Goal: Task Accomplishment & Management: Complete application form

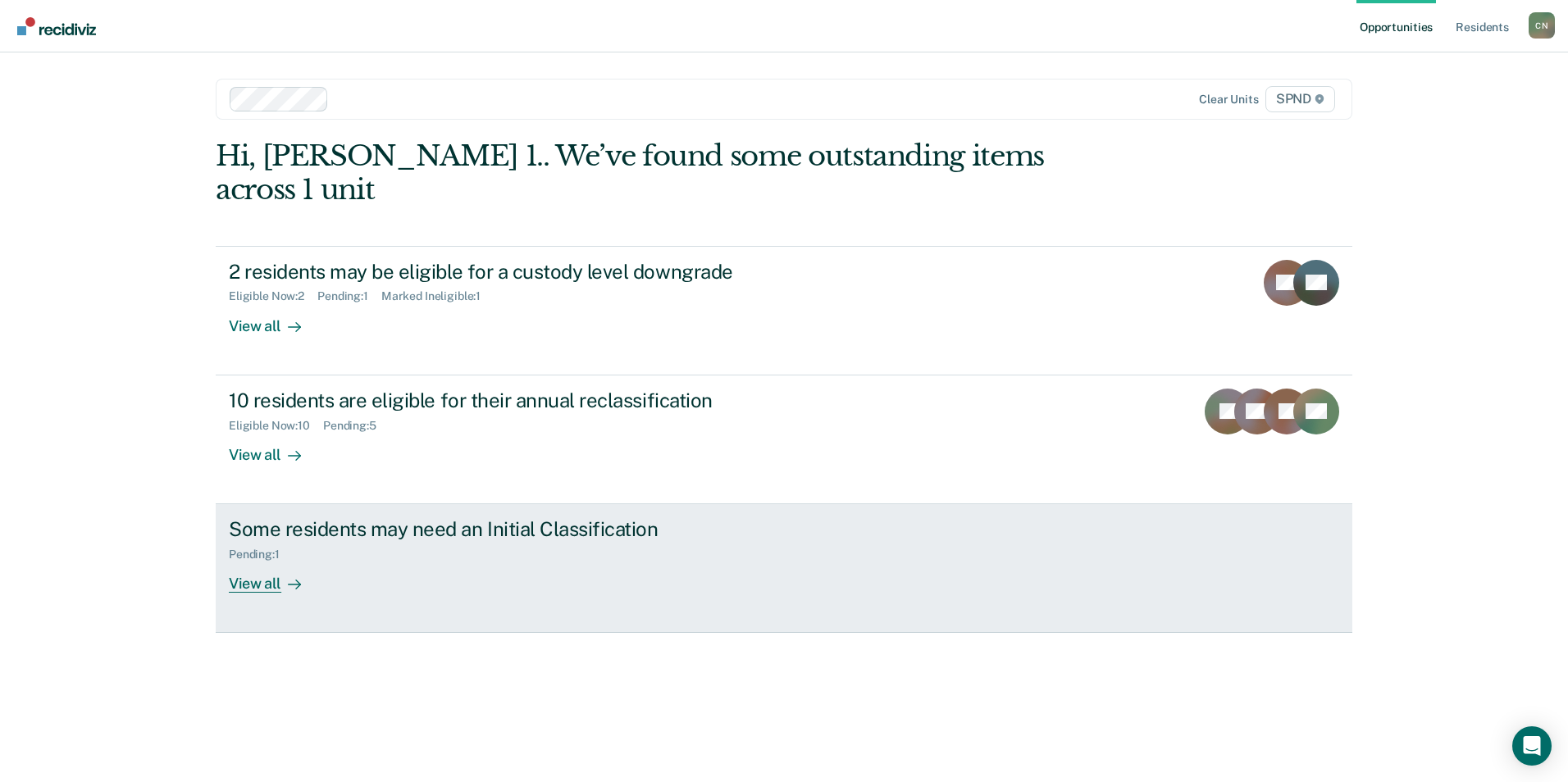
click at [278, 561] on div "View all" at bounding box center [275, 577] width 92 height 32
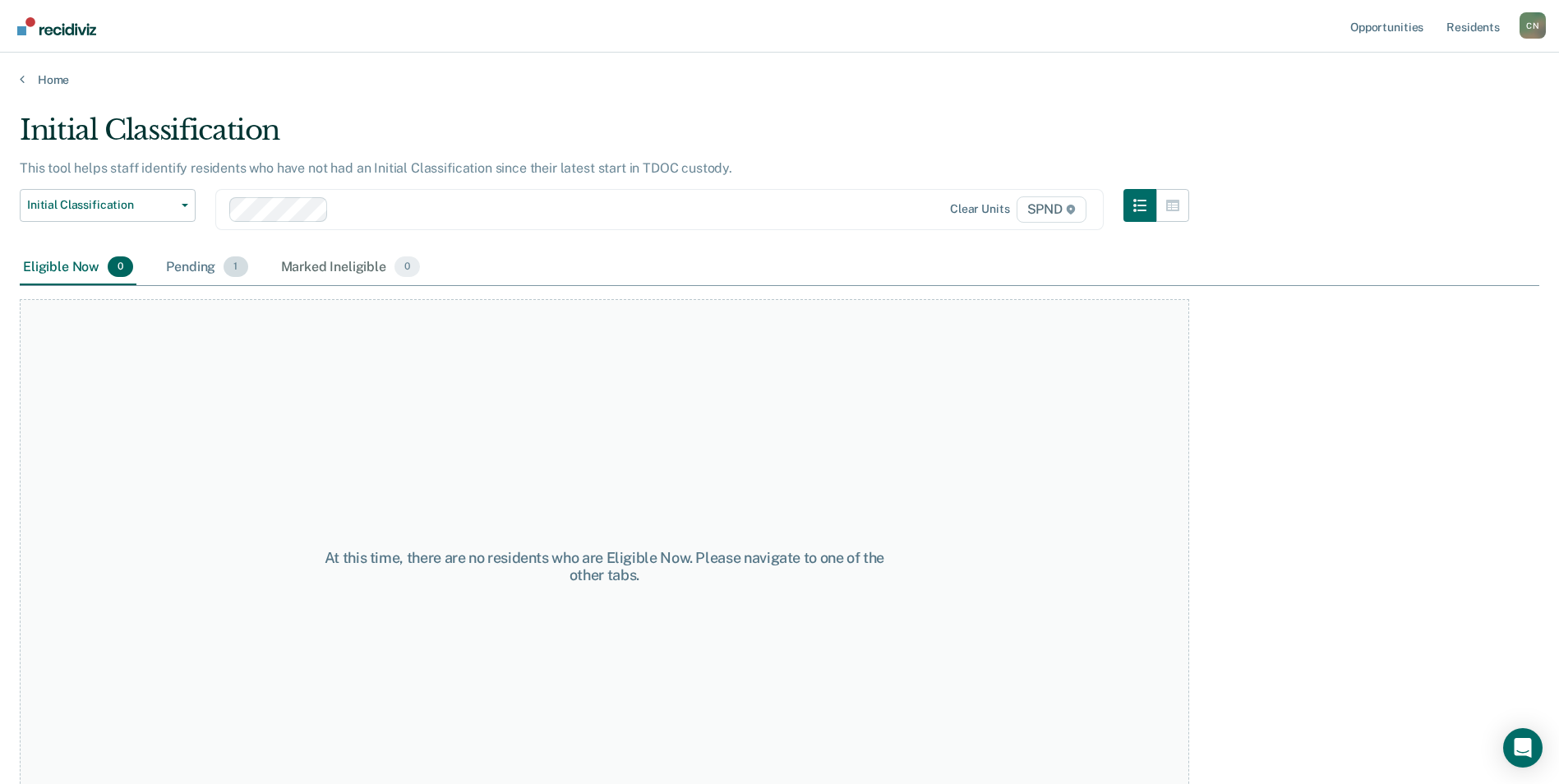
click at [197, 272] on div "Pending 1" at bounding box center [206, 267] width 88 height 36
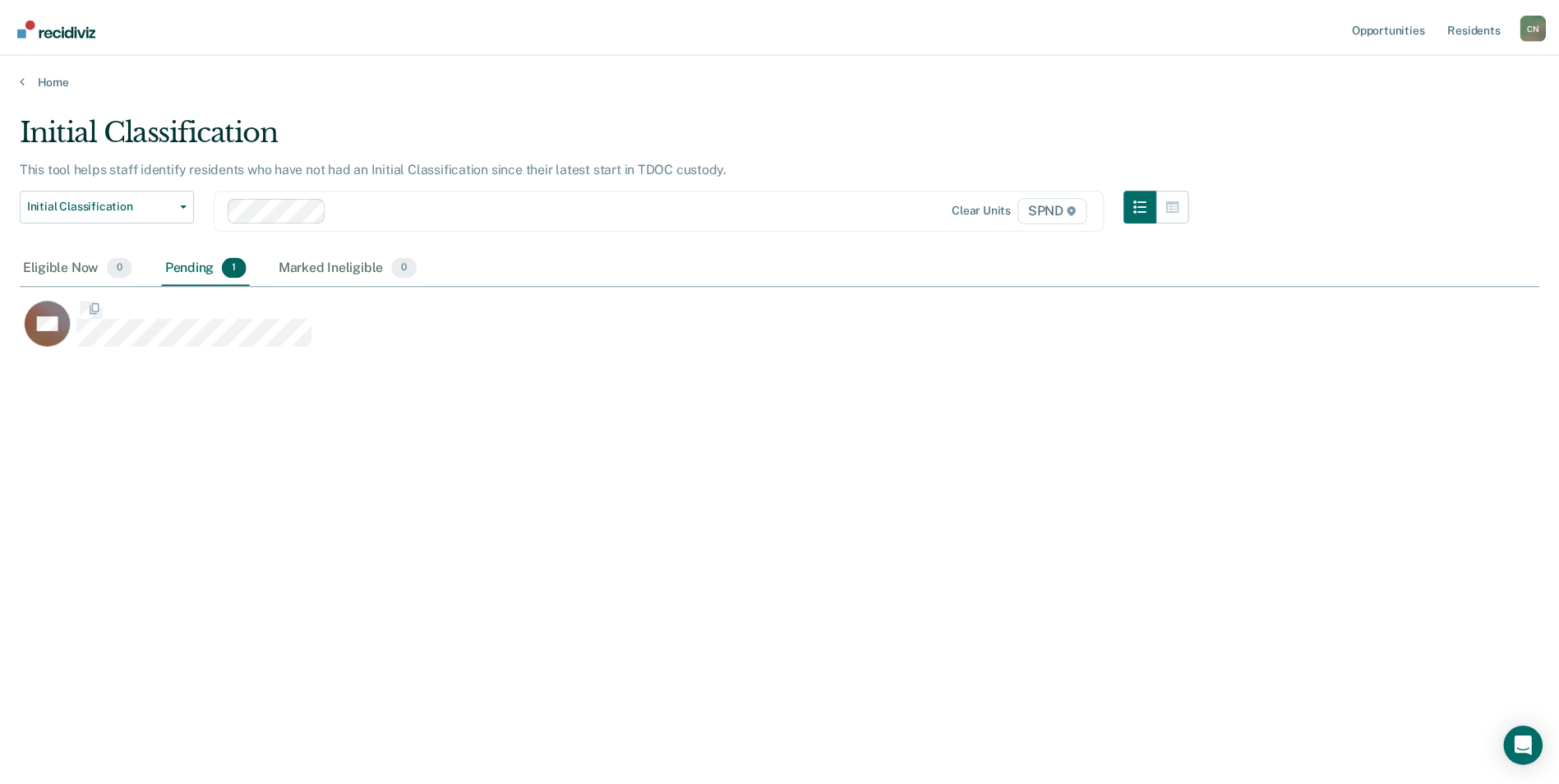
scroll to position [535, 1520]
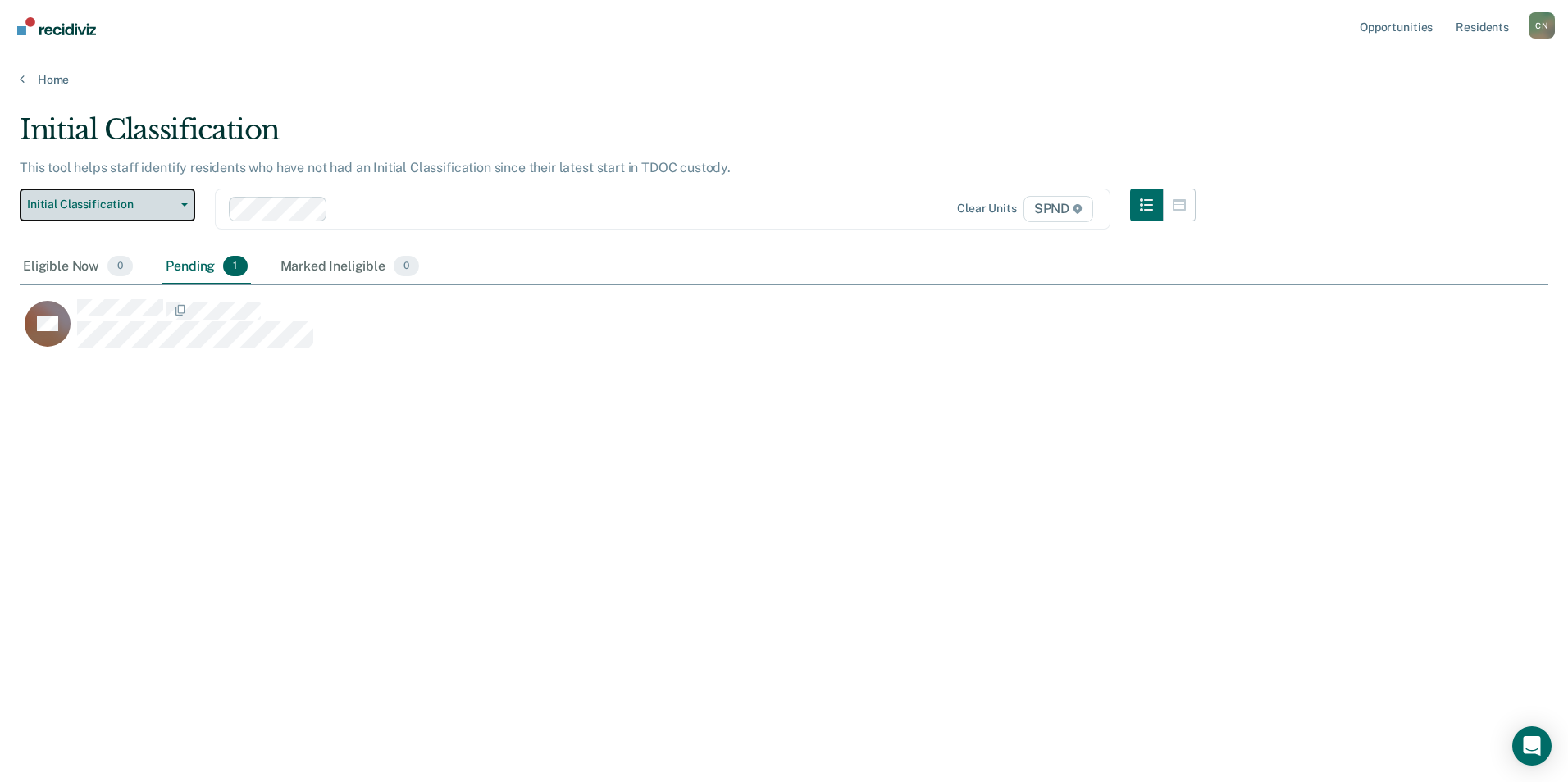
click at [181, 204] on icon "button" at bounding box center [184, 205] width 6 height 4
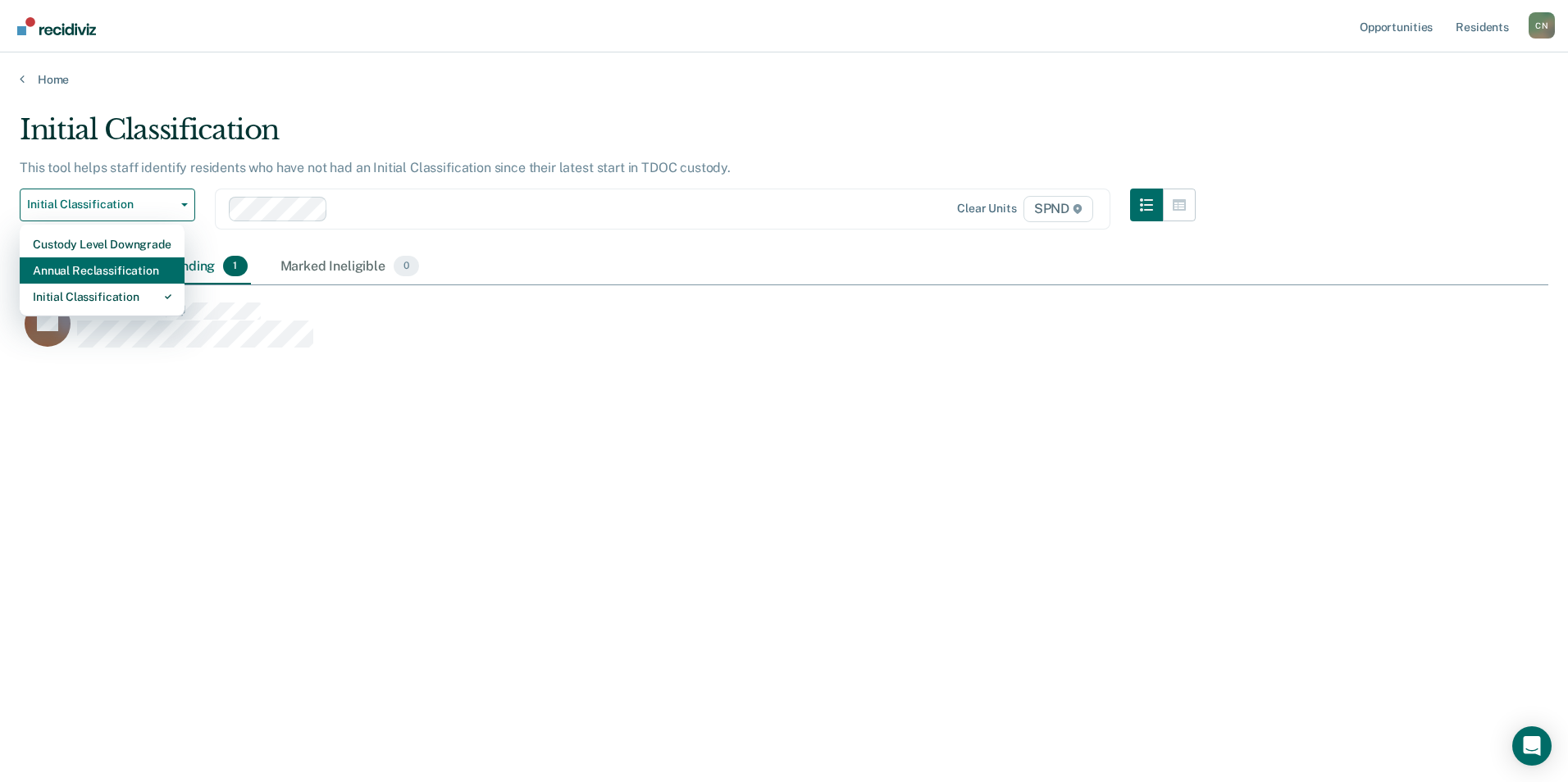
click at [145, 270] on div "Annual Reclassification" at bounding box center [102, 270] width 139 height 27
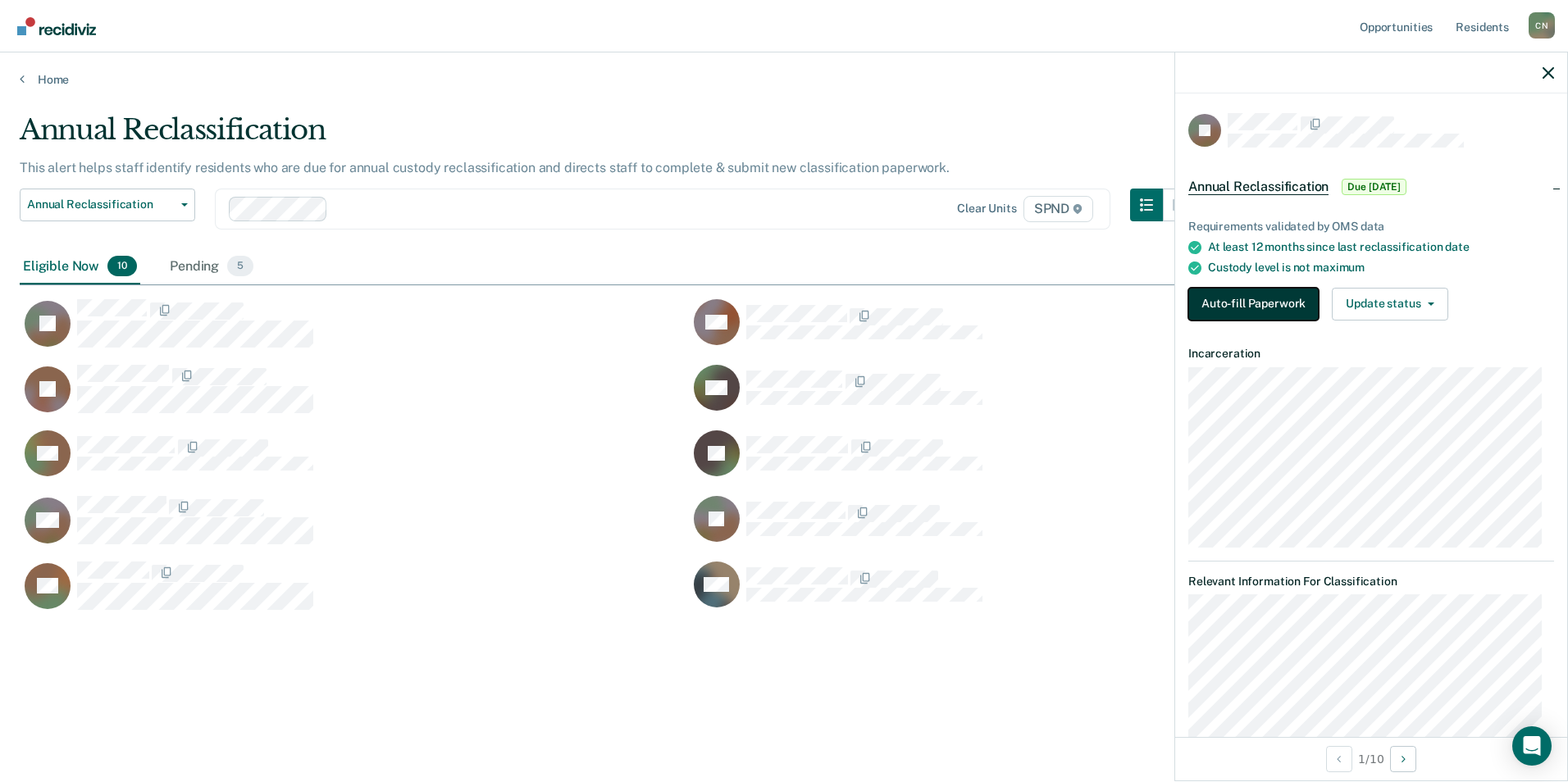
click at [1245, 298] on button "Auto-fill Paperwork" at bounding box center [1254, 304] width 131 height 33
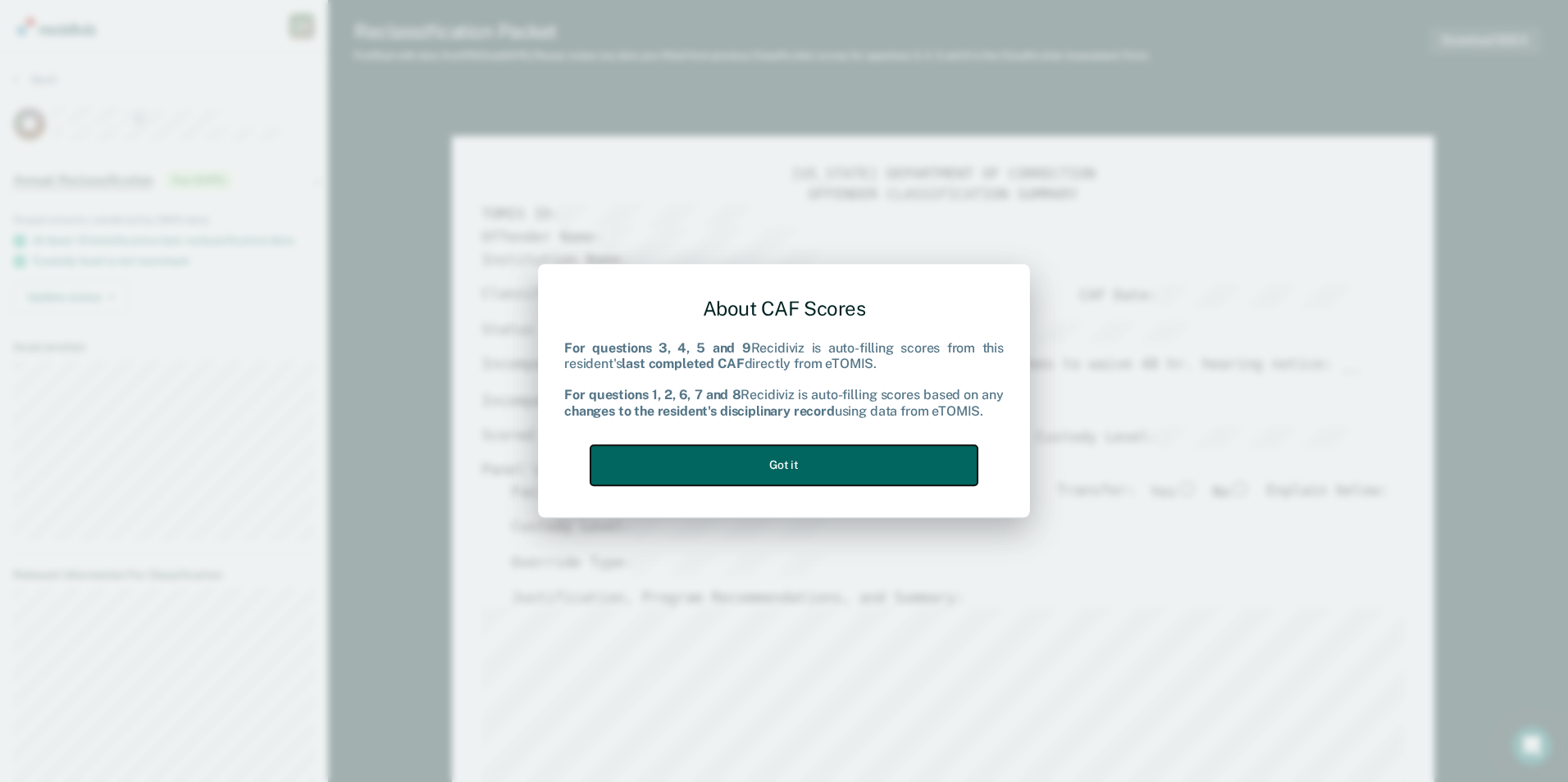
click at [830, 479] on button "Got it" at bounding box center [783, 465] width 387 height 40
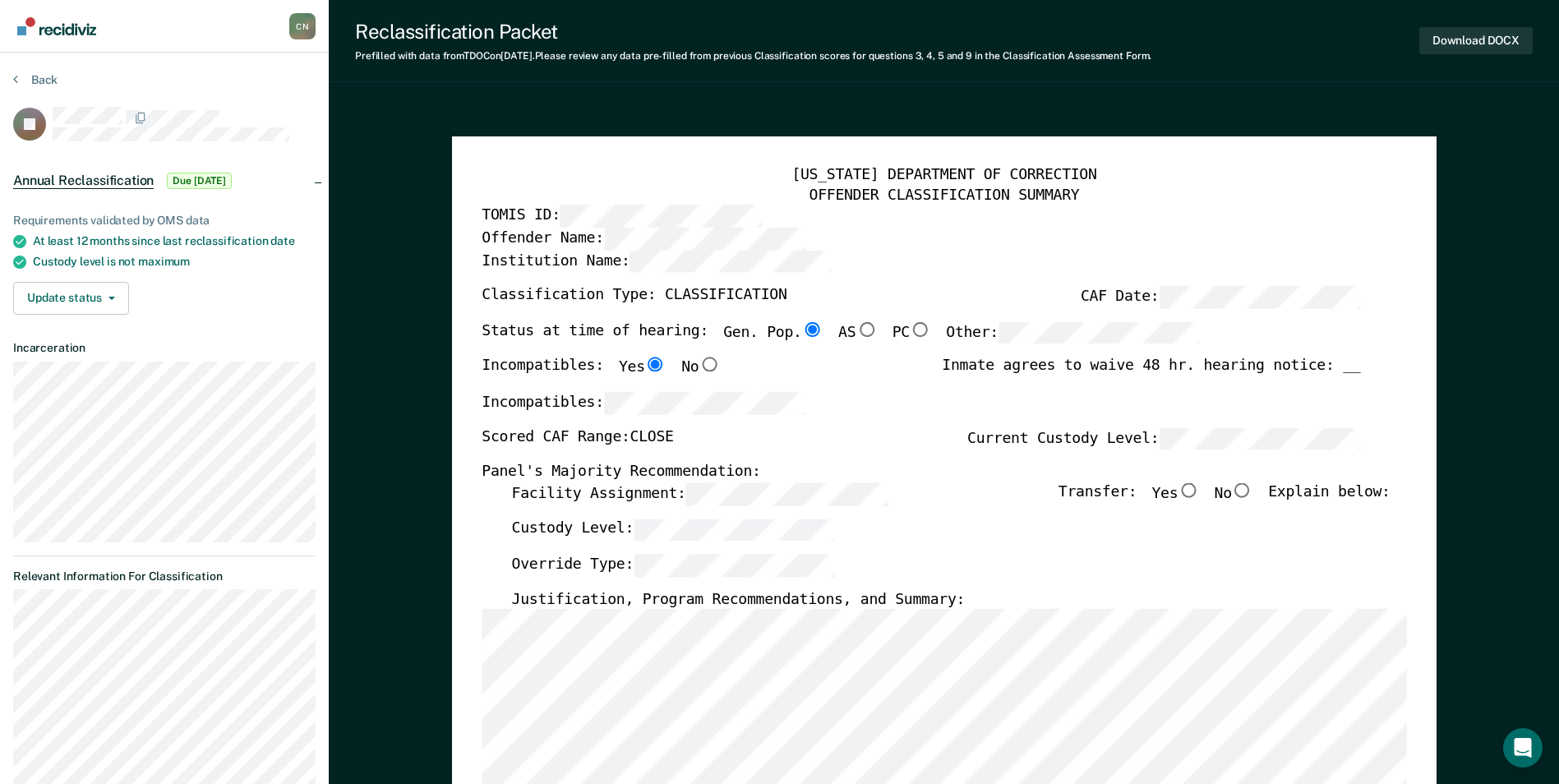
type textarea "x"
radio input "false"
click at [1061, 416] on div "Incompatibles:" at bounding box center [921, 410] width 879 height 36
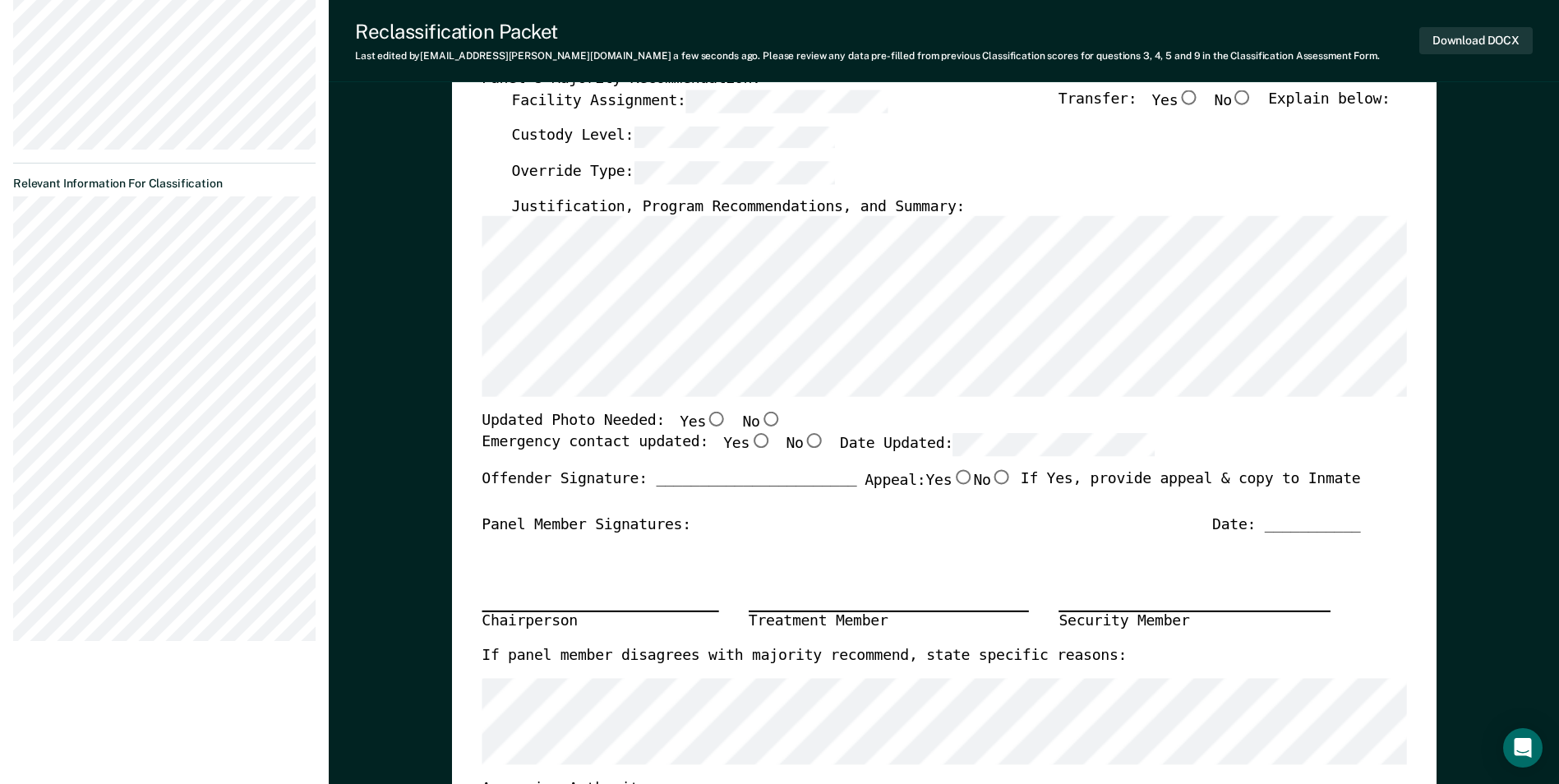
scroll to position [411, 0]
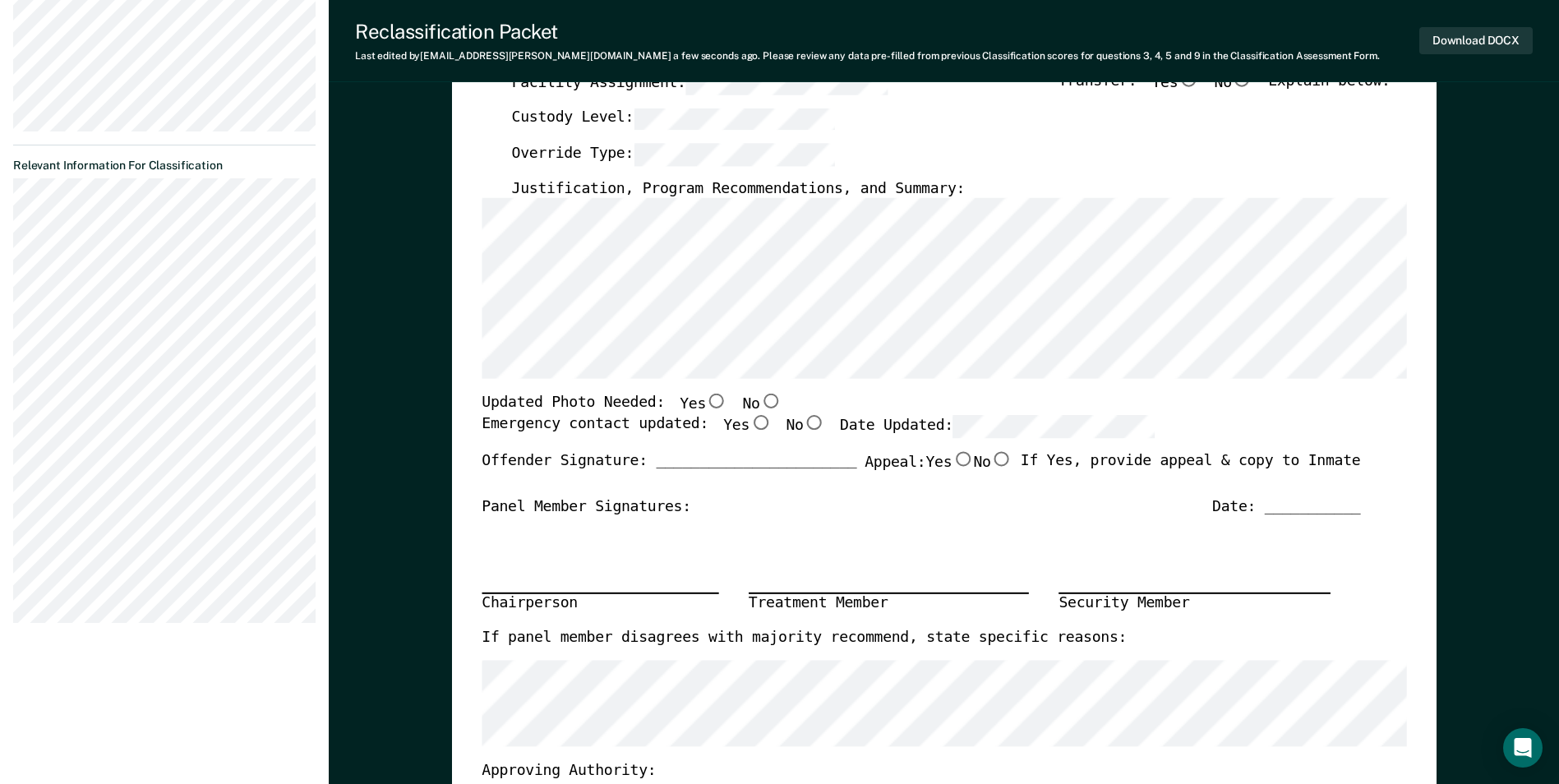
click at [759, 405] on input "No" at bounding box center [769, 402] width 21 height 15
type textarea "x"
radio input "true"
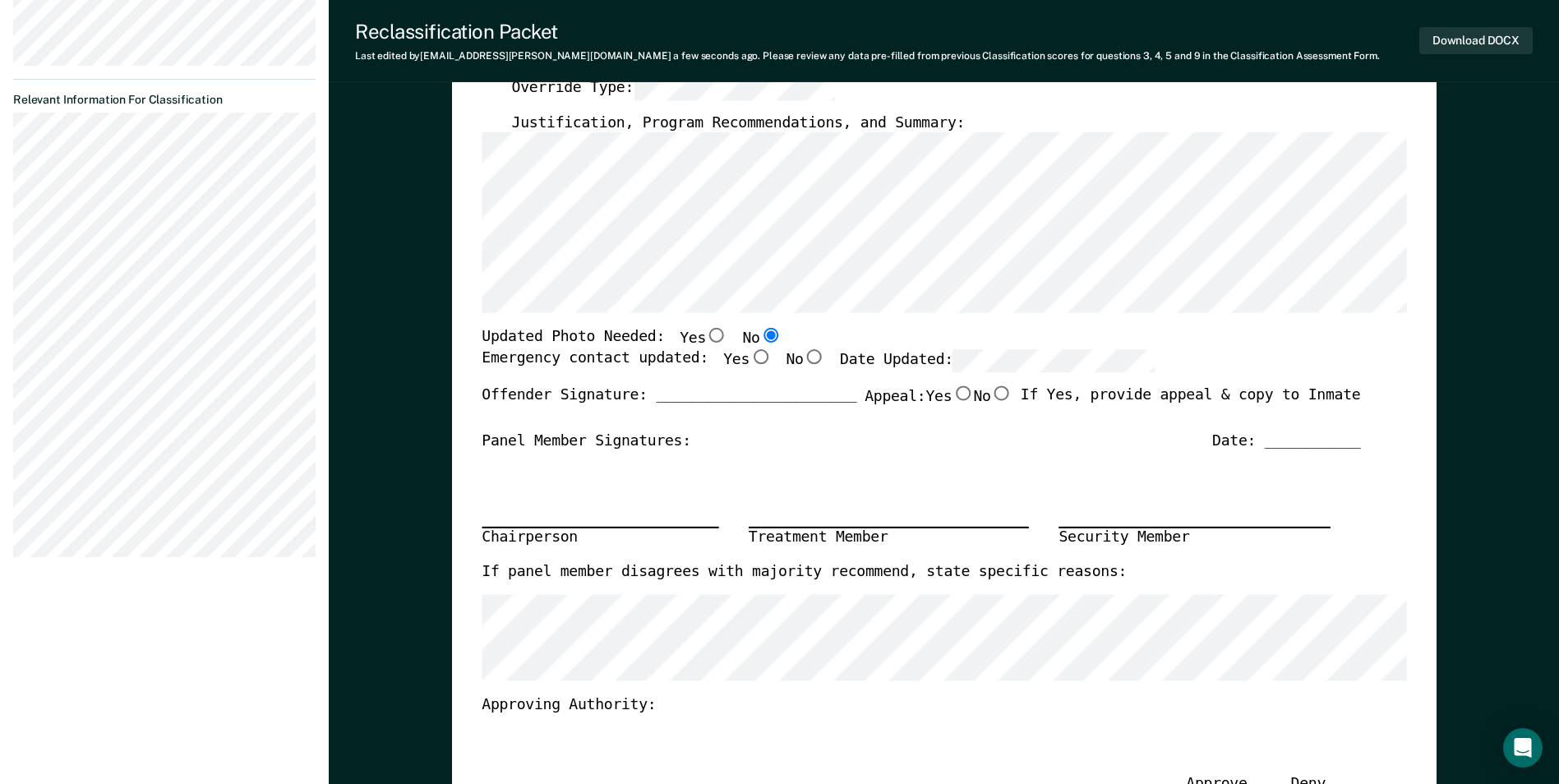
scroll to position [247, 0]
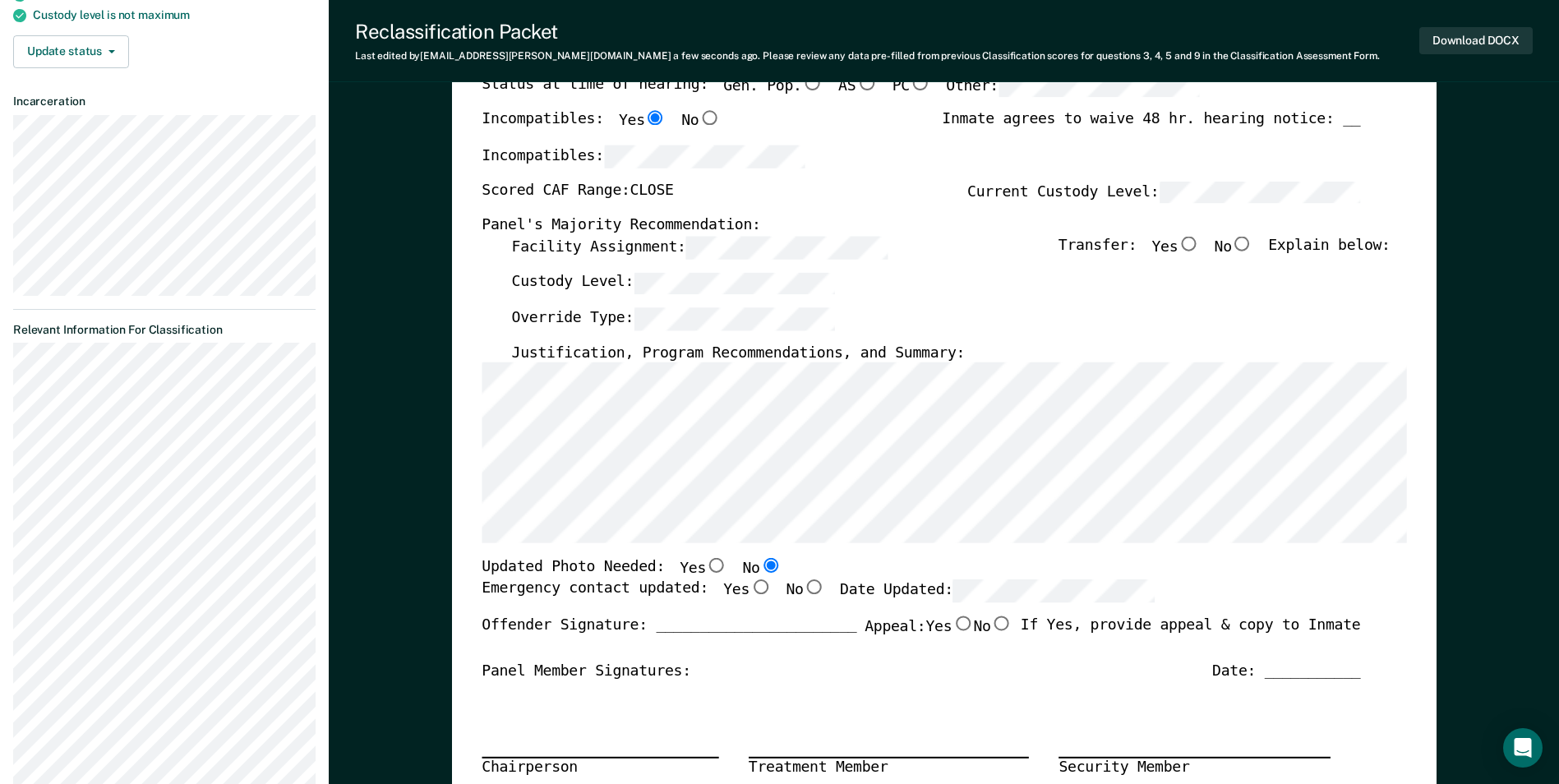
click at [10, 539] on section "Back JR Annual Reclassification Due [DATE] Requirements validated by OMS data A…" at bounding box center [164, 312] width 329 height 1014
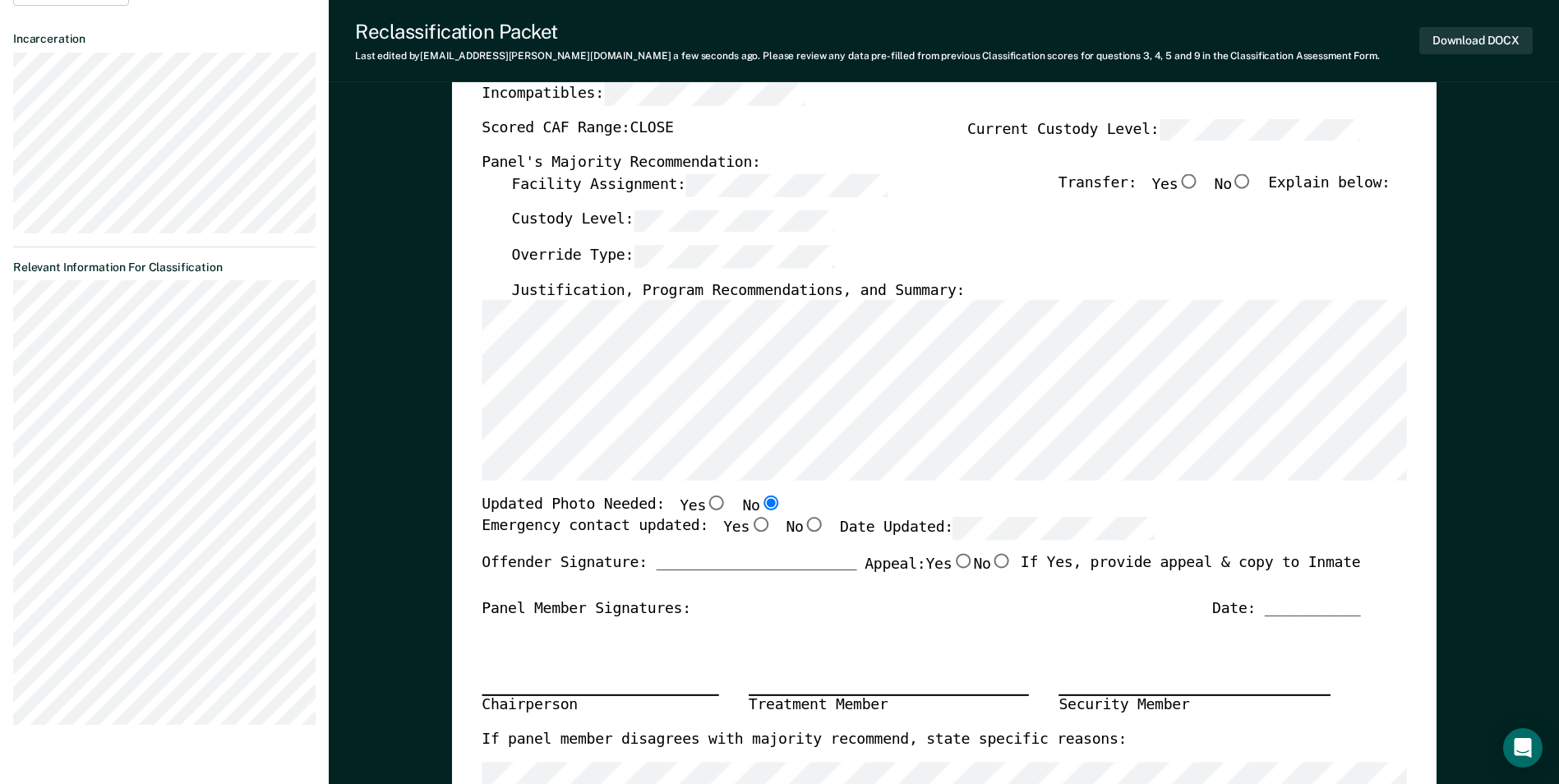
scroll to position [0, 0]
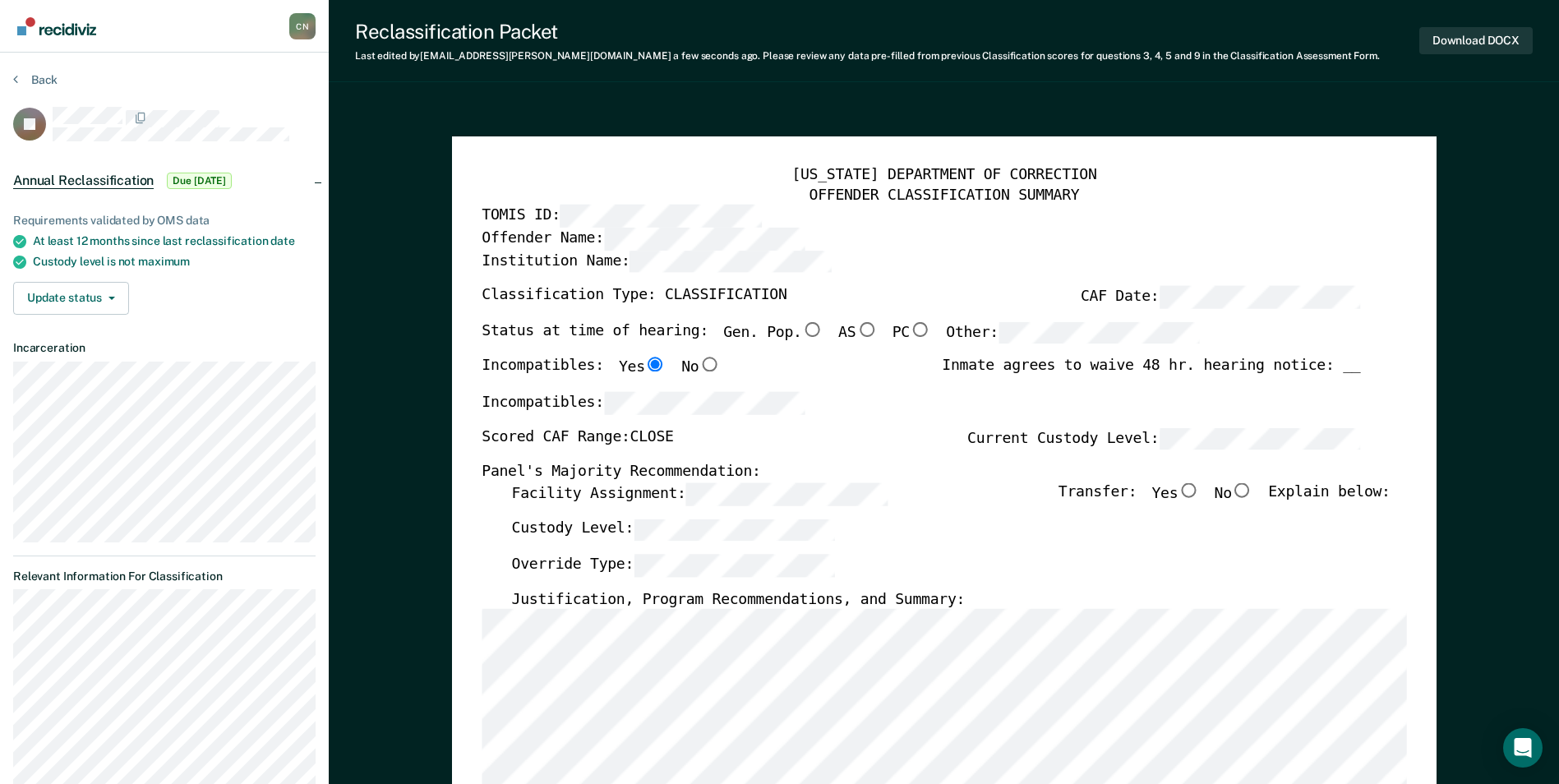
click at [1254, 492] on input "No" at bounding box center [1242, 491] width 21 height 15
type textarea "x"
radio input "true"
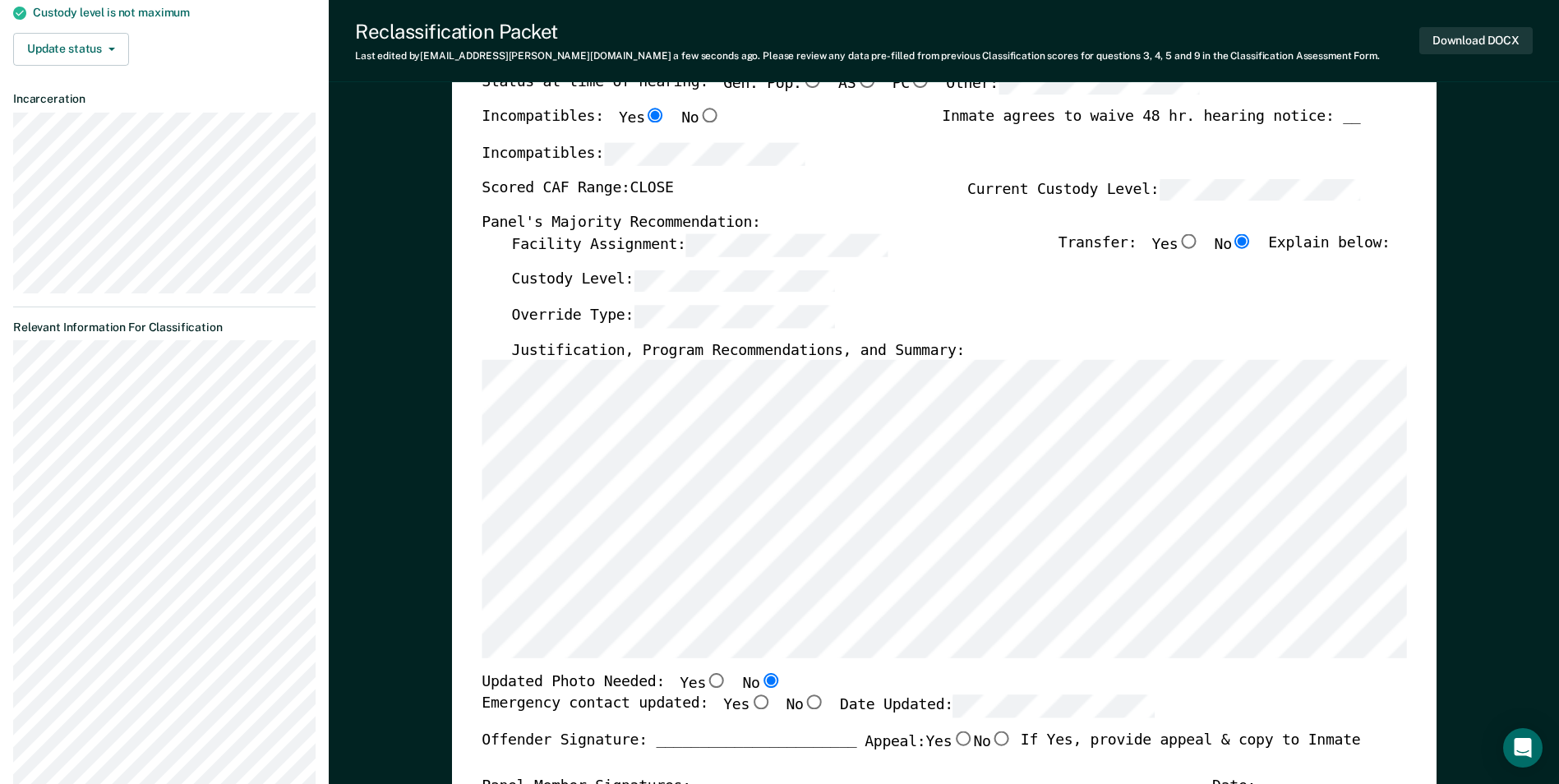
scroll to position [247, 0]
click at [10, 361] on section "Back JR Annual Reclassification Due [DATE] Requirements validated by OMS data A…" at bounding box center [164, 312] width 329 height 1014
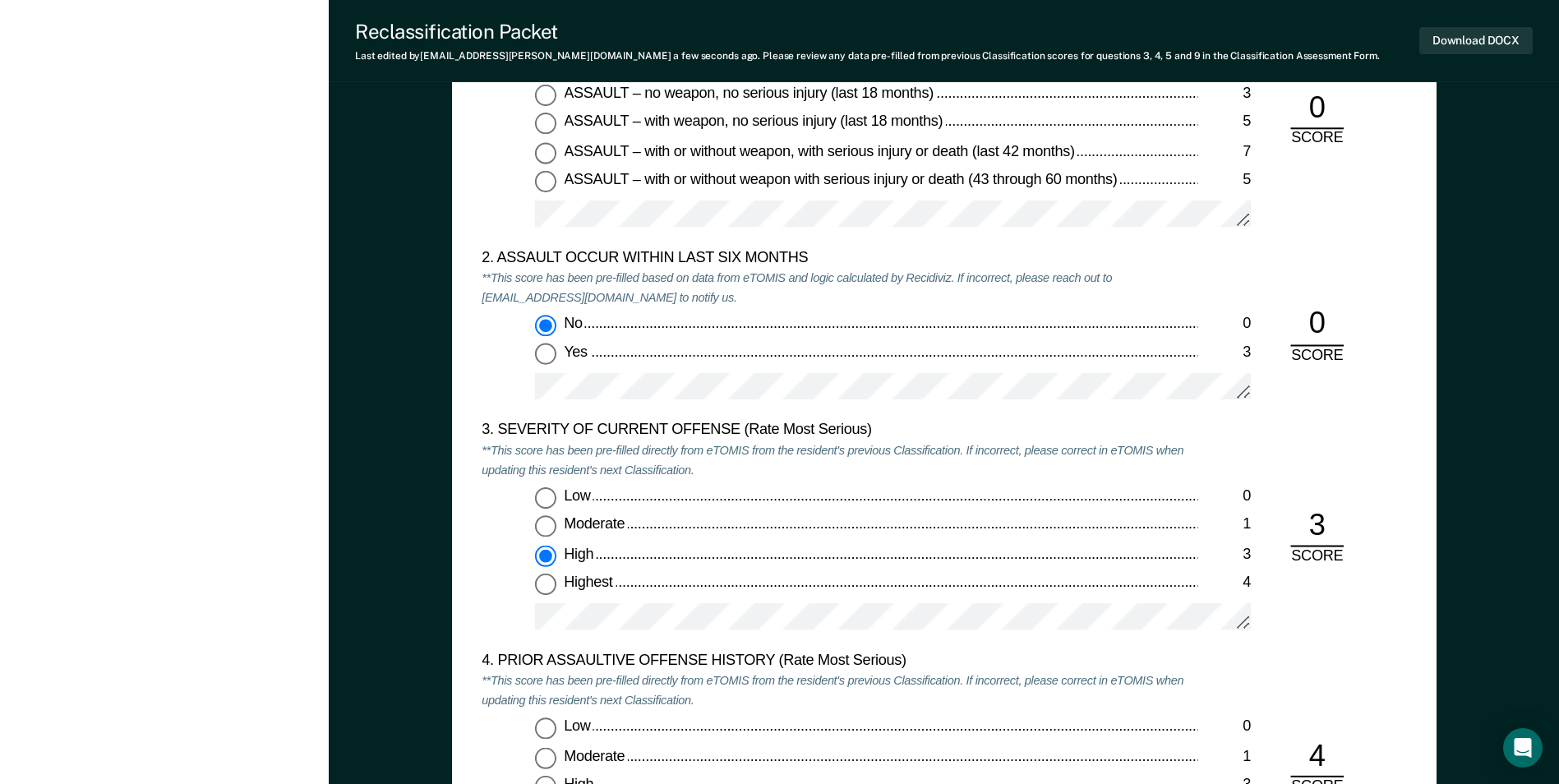
scroll to position [1890, 0]
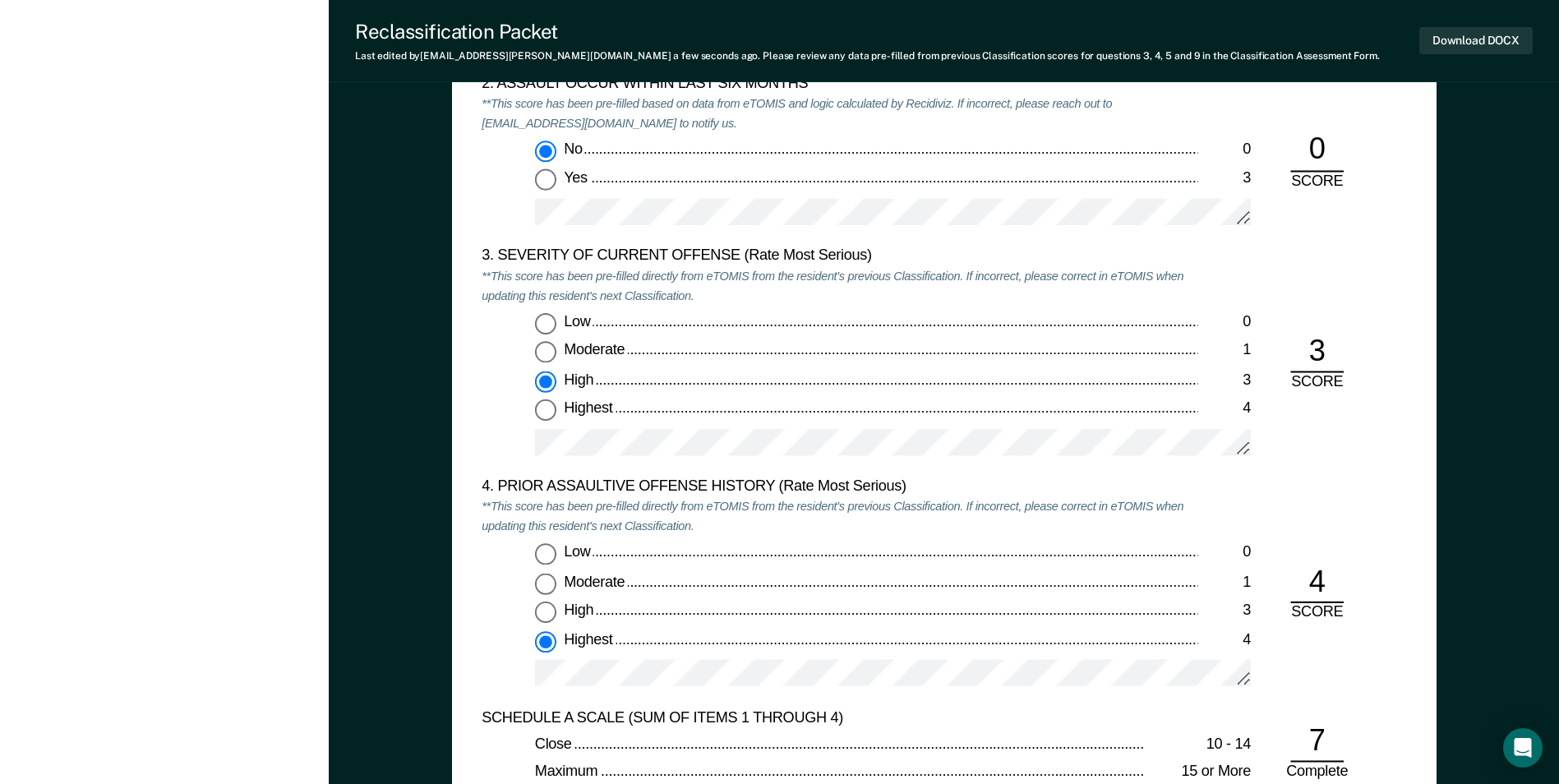
click at [899, 425] on div "Low 0 Moderate 1 High 3 Highest 4" at bounding box center [839, 392] width 716 height 158
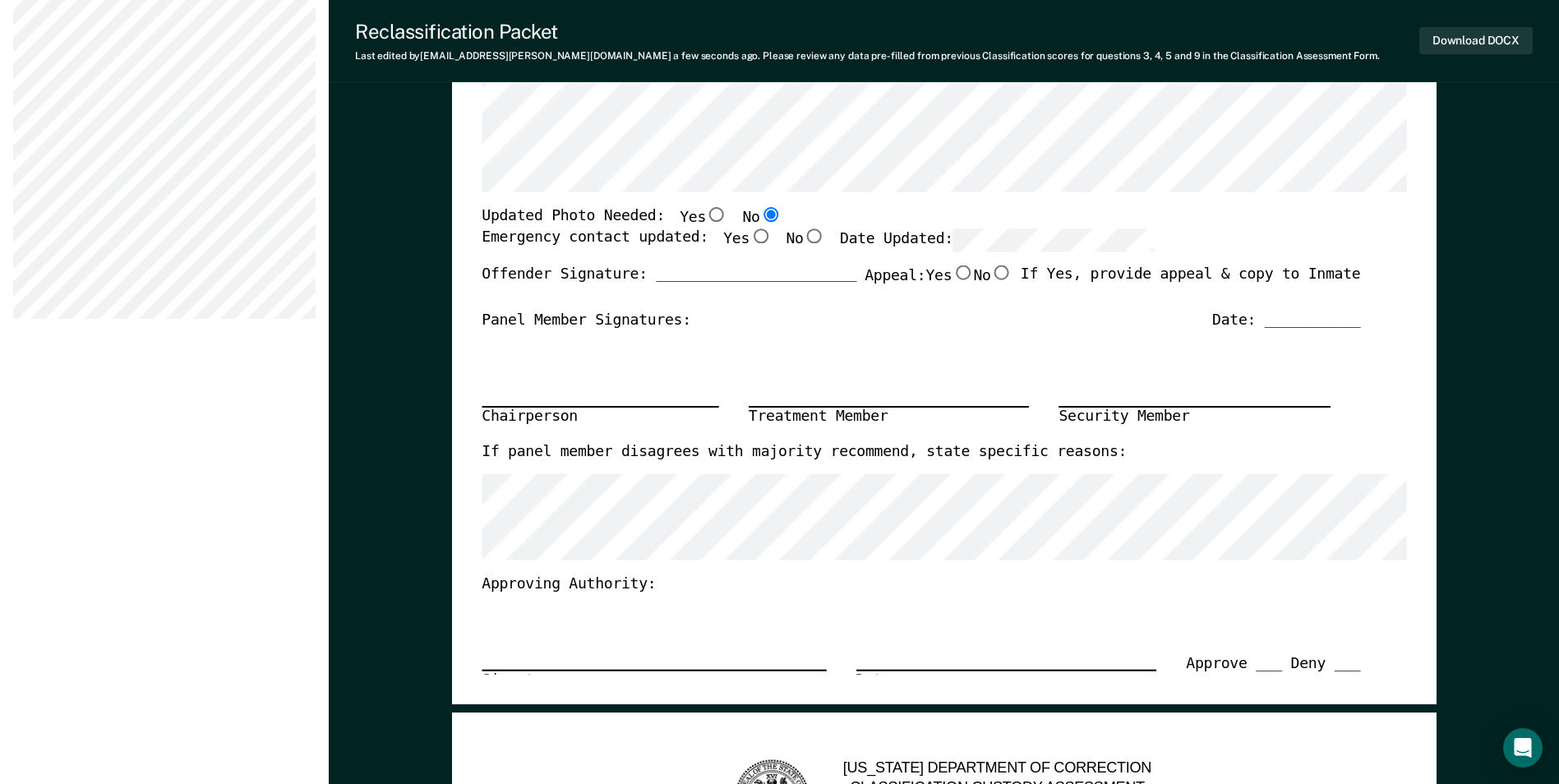
scroll to position [411, 0]
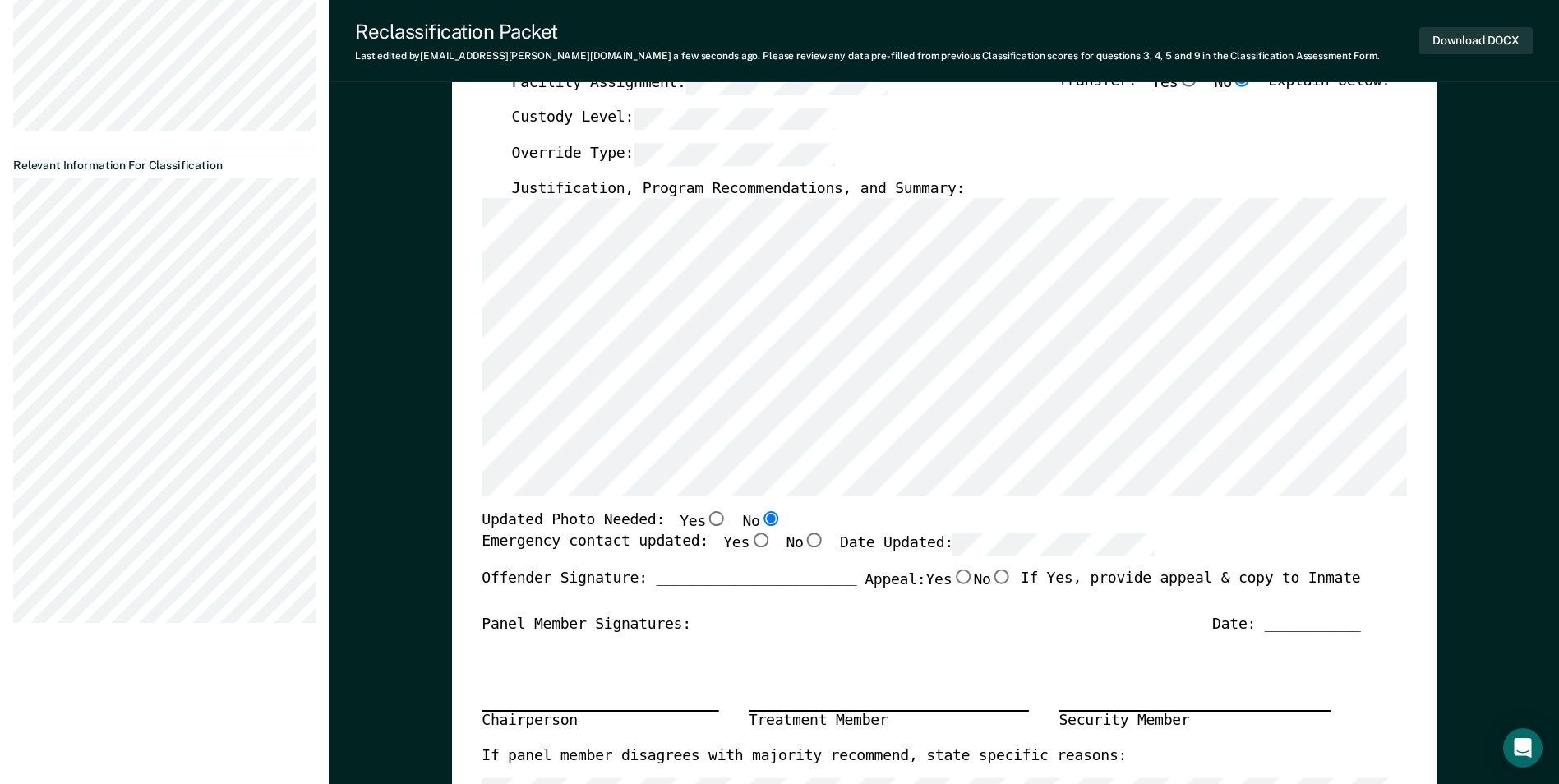
click at [11, 499] on section "Back JR Annual Reclassification Due [DATE] Requirements validated by OMS data A…" at bounding box center [164, 148] width 329 height 1014
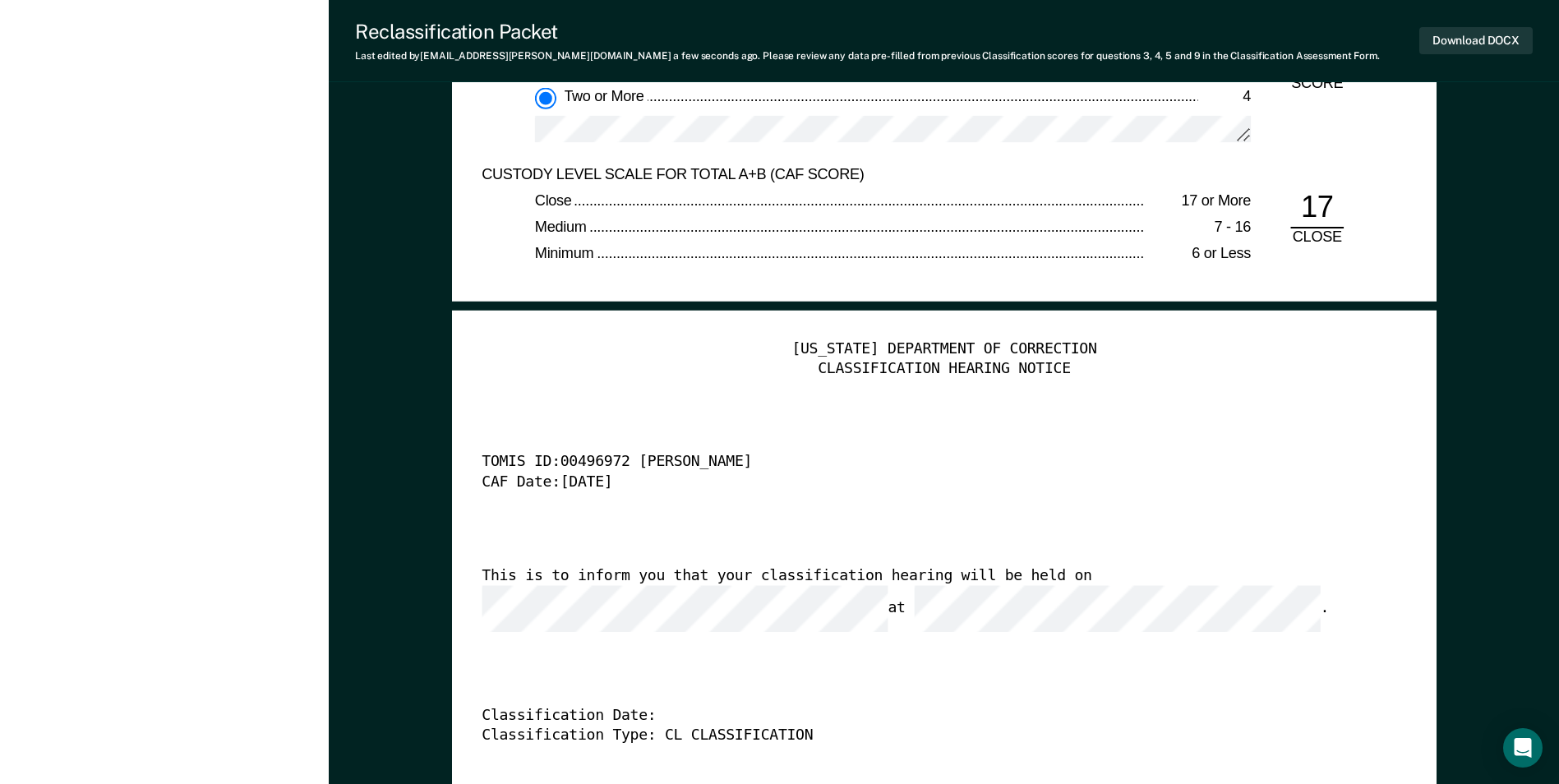
scroll to position [3863, 0]
click at [915, 725] on div "Classification Type: CL CLASSIFICATION" at bounding box center [921, 734] width 879 height 19
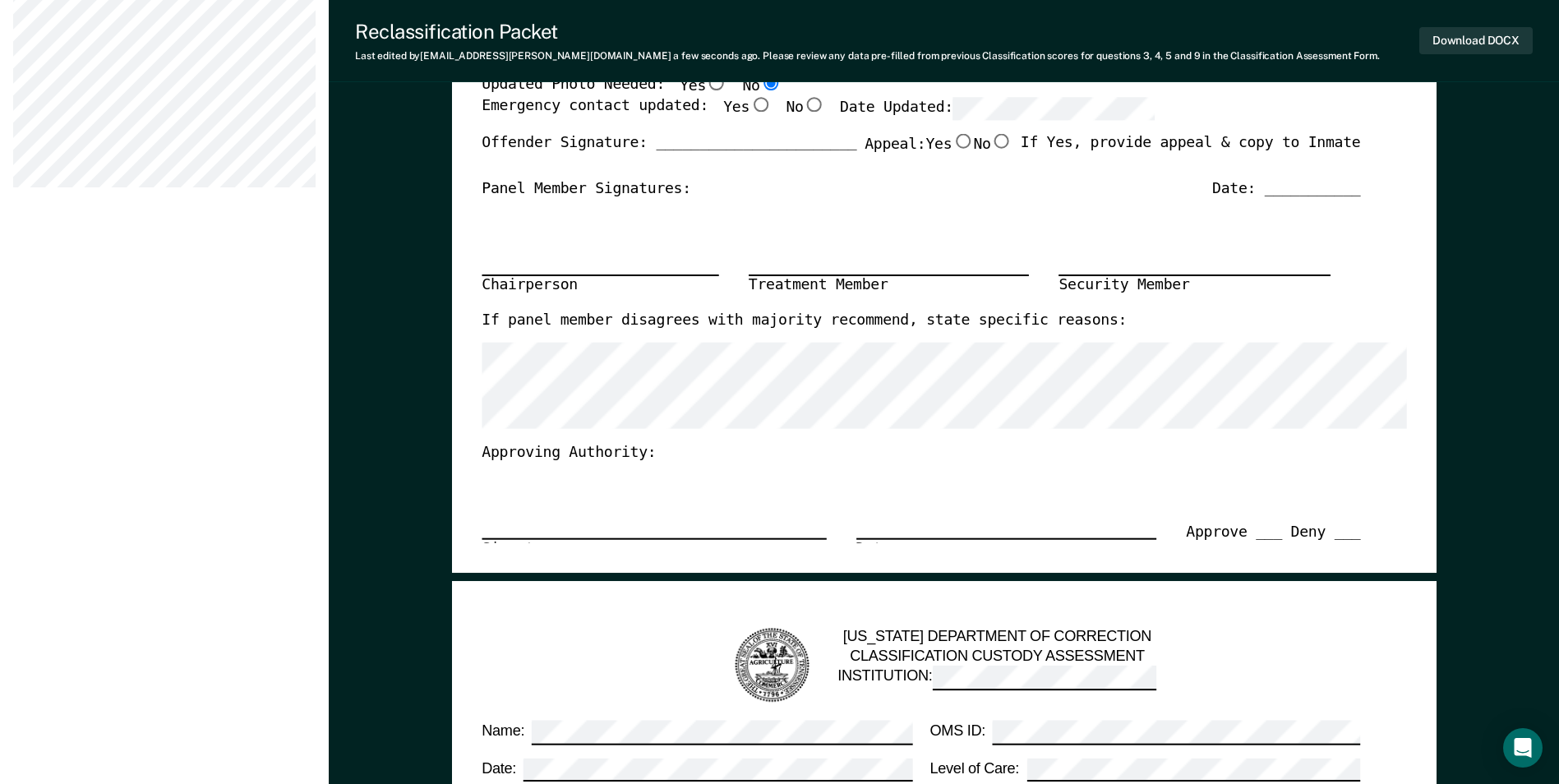
scroll to position [822, 0]
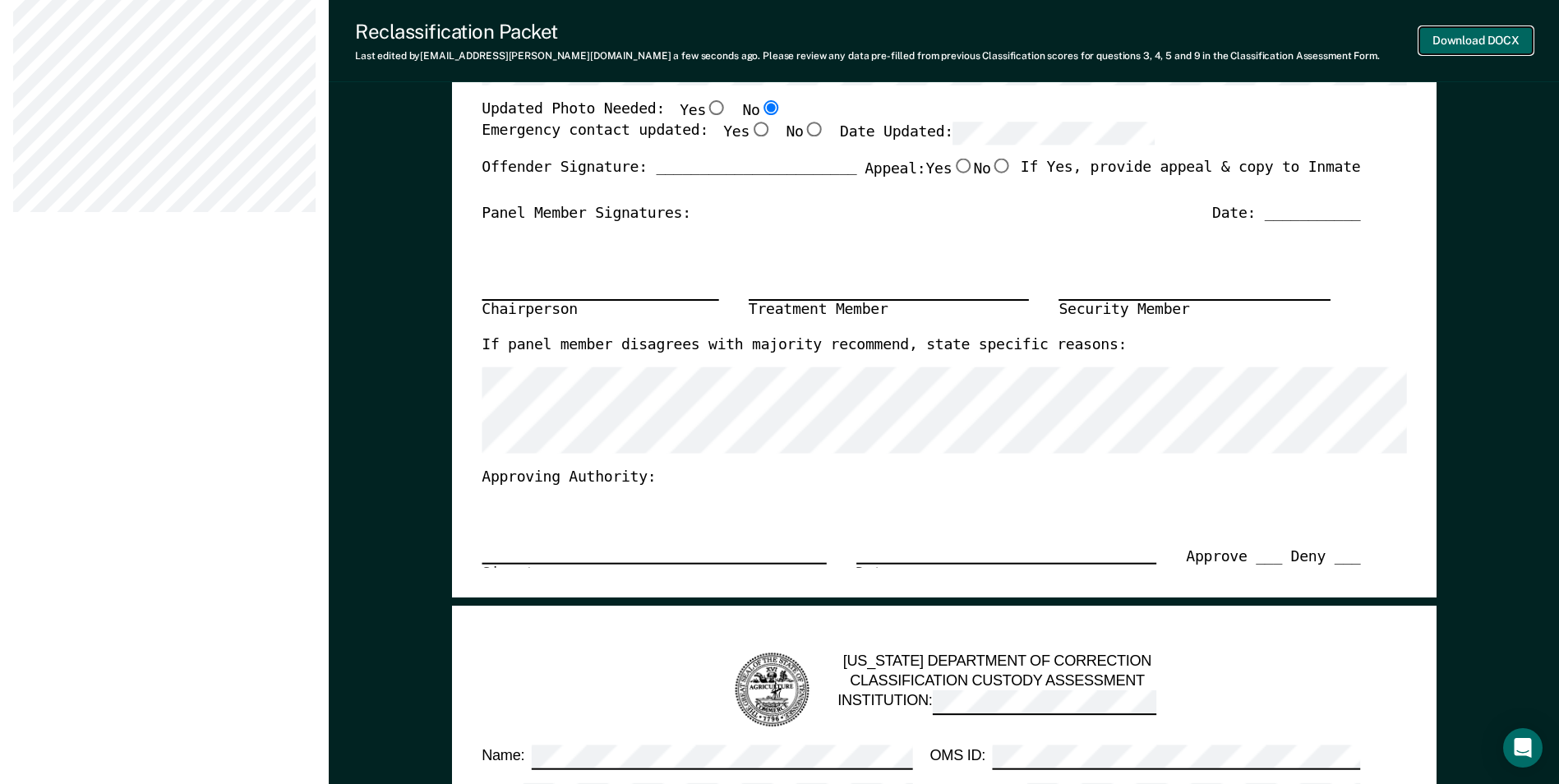
click at [1467, 47] on button "Download DOCX" at bounding box center [1476, 40] width 113 height 27
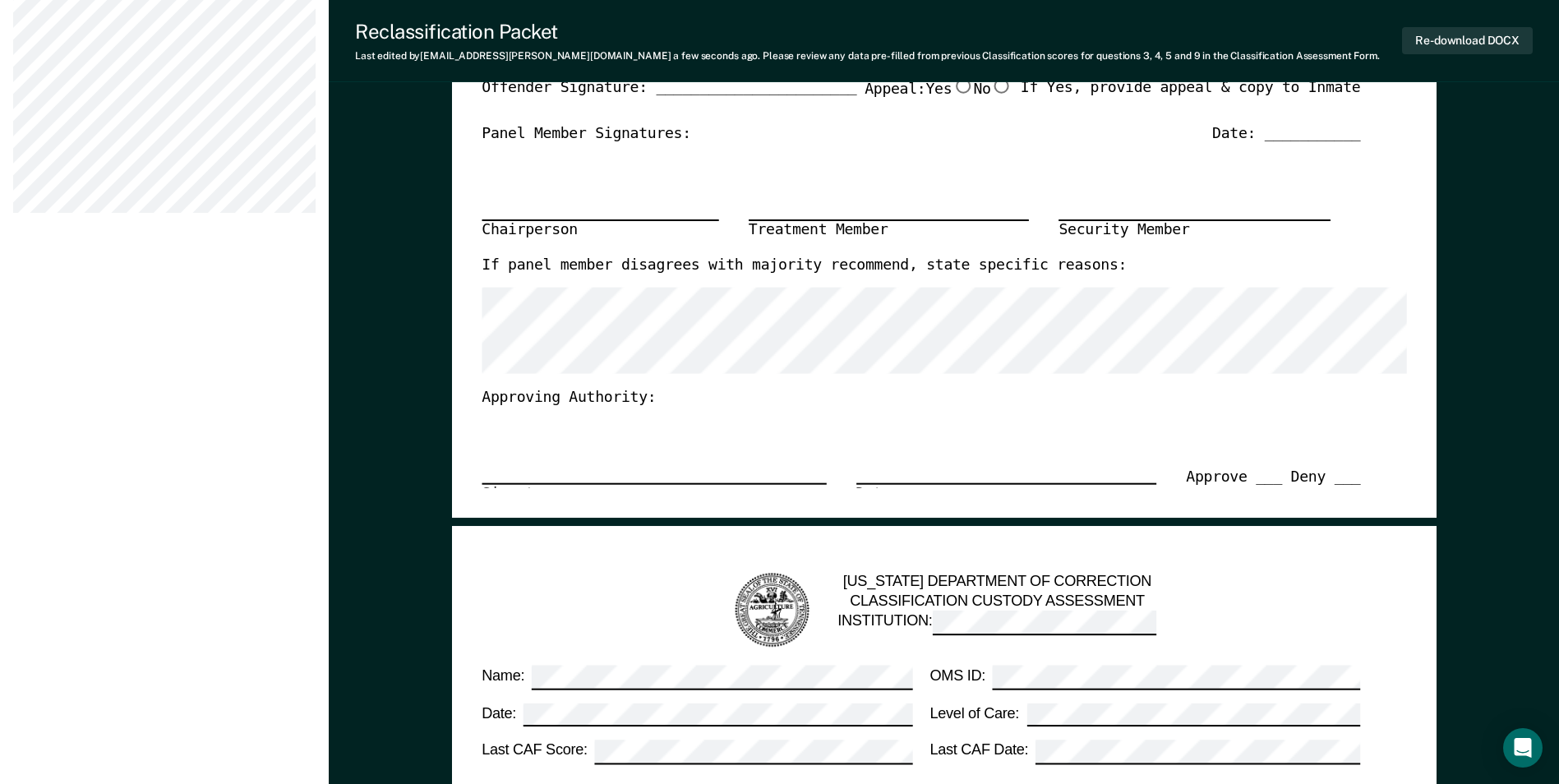
drag, startPoint x: 1523, startPoint y: 240, endPoint x: 1513, endPoint y: 252, distance: 15.6
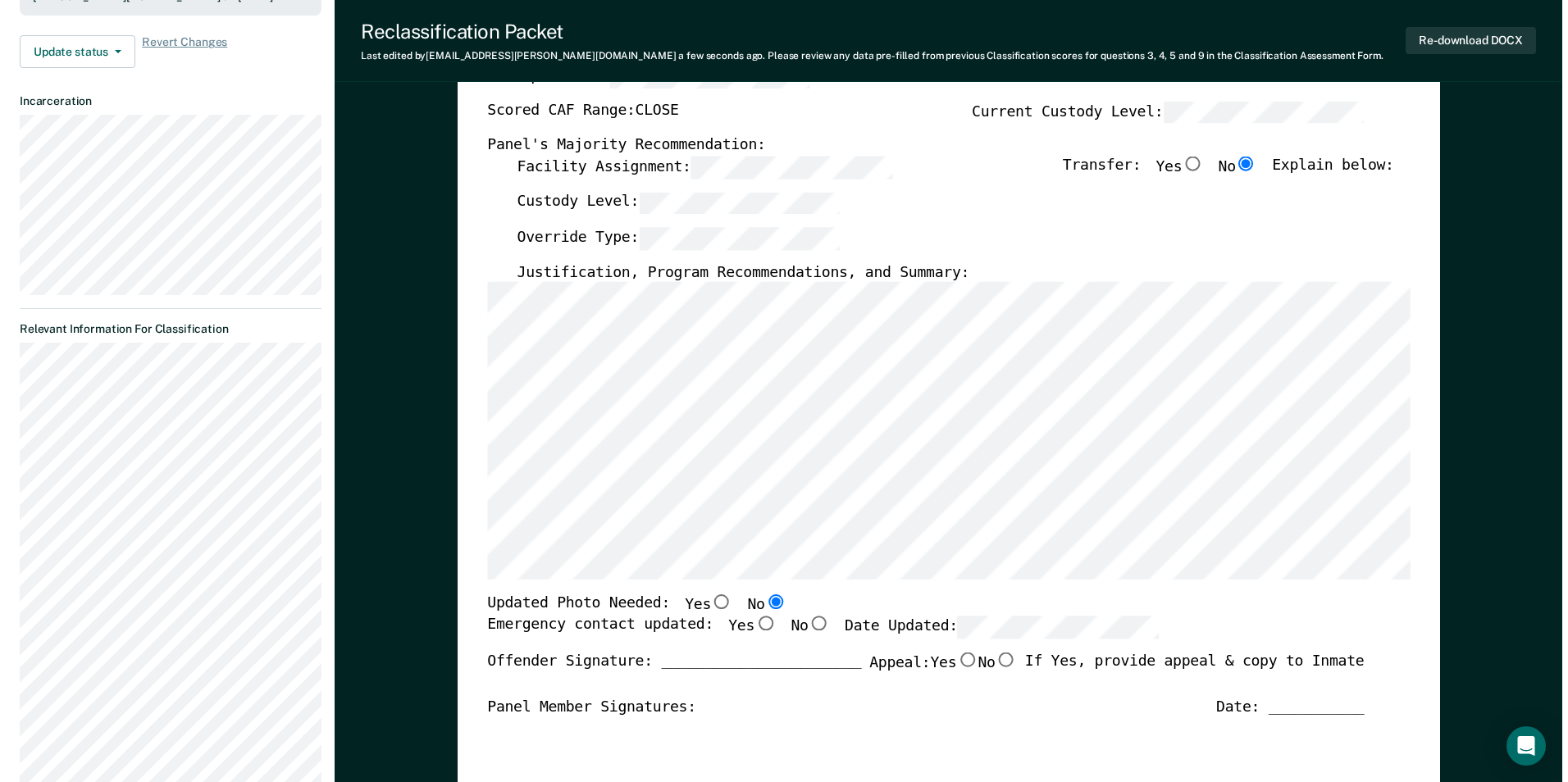
scroll to position [0, 0]
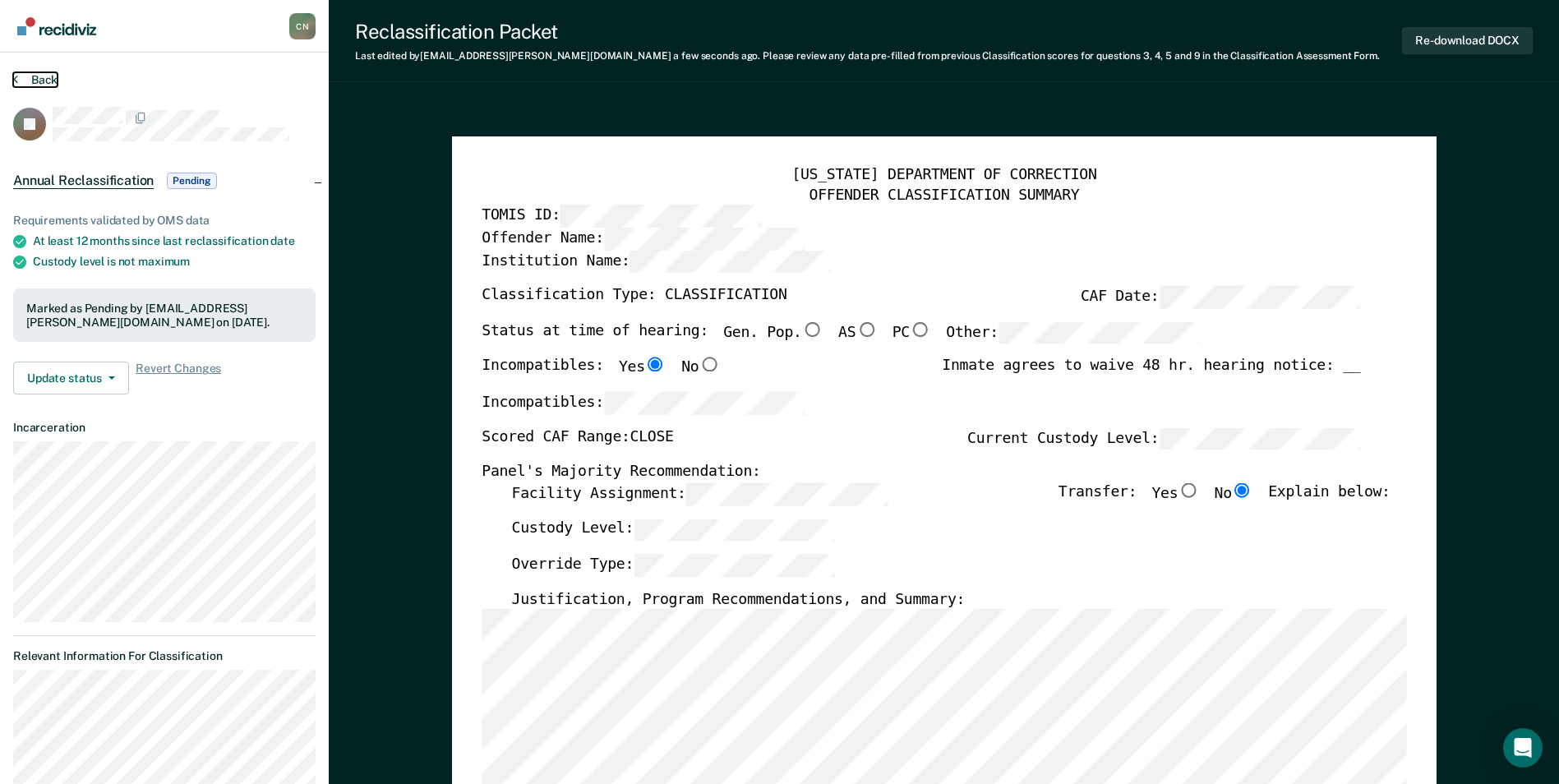
click at [13, 78] on icon at bounding box center [15, 79] width 5 height 13
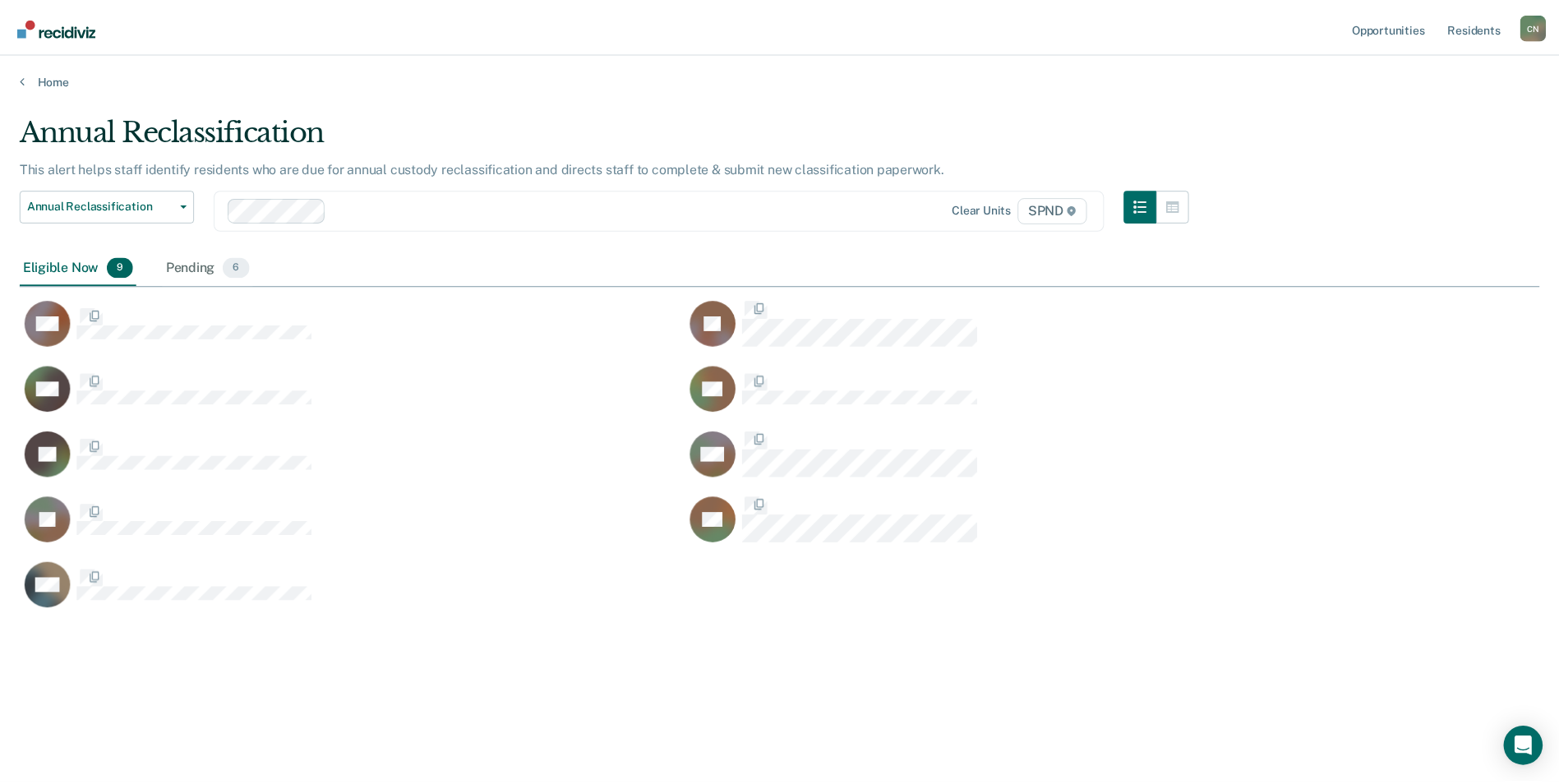
scroll to position [535, 1520]
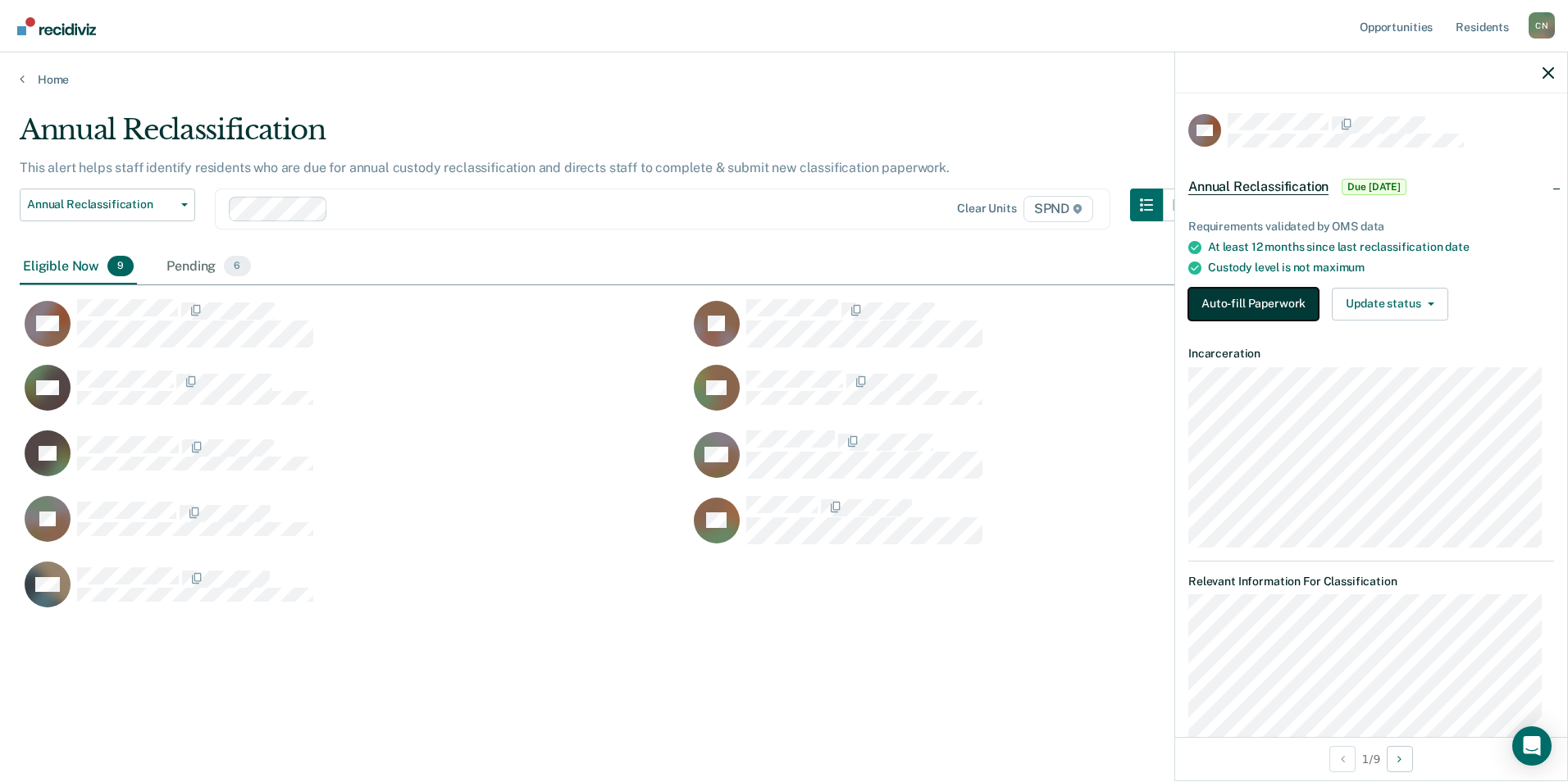
click at [1242, 307] on button "Auto-fill Paperwork" at bounding box center [1254, 304] width 131 height 33
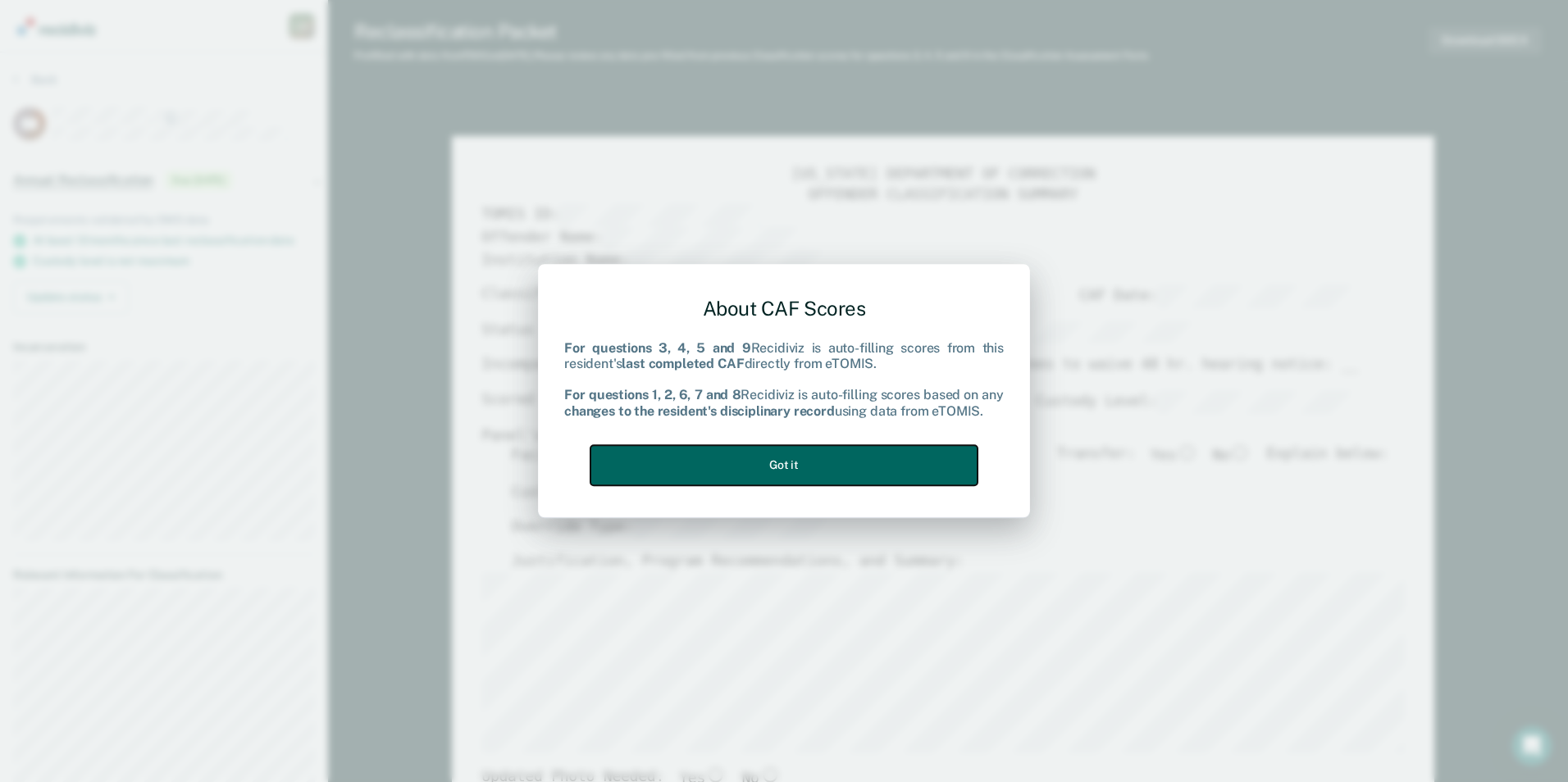
click at [760, 462] on button "Got it" at bounding box center [783, 465] width 387 height 40
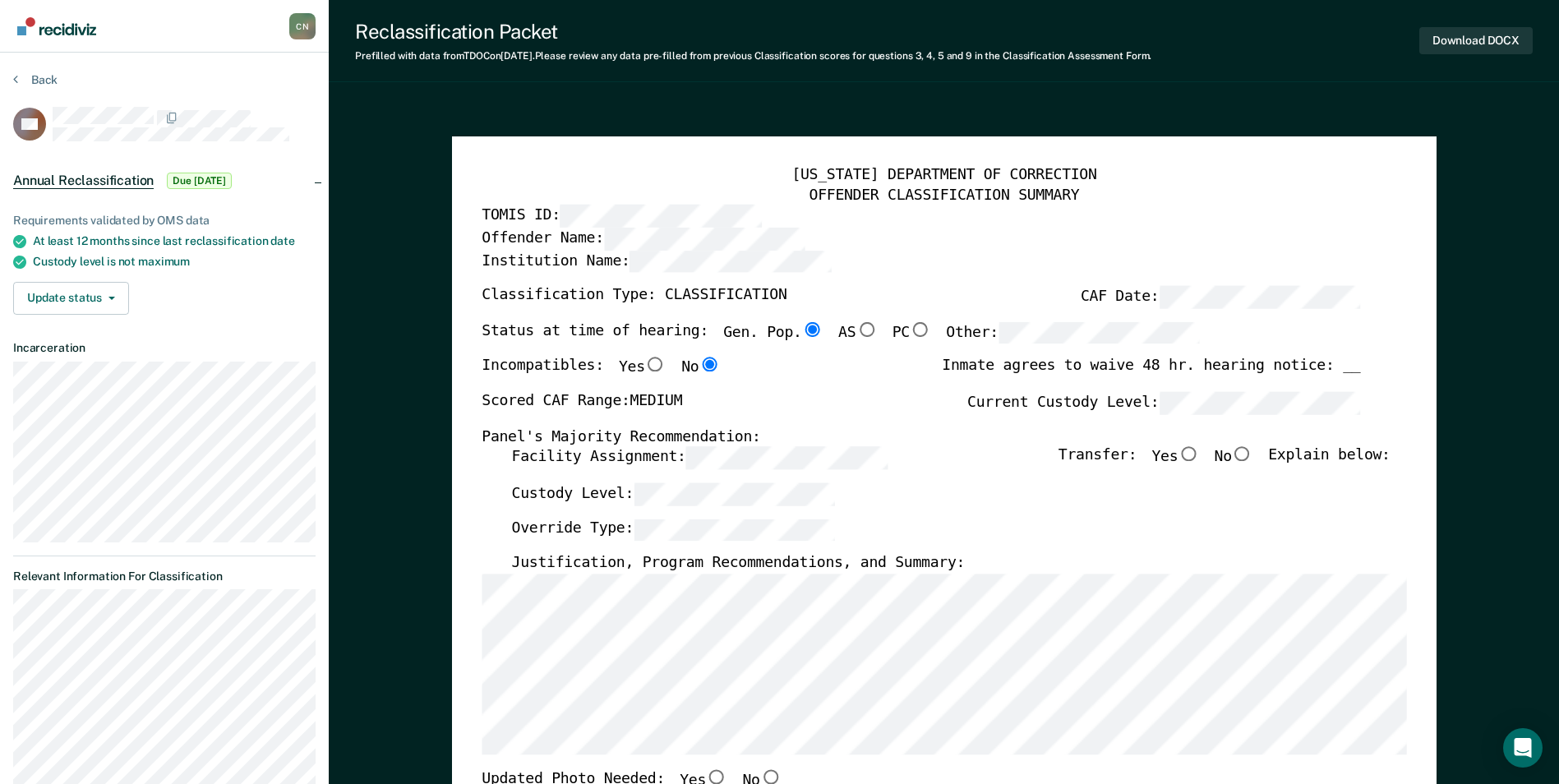
type textarea "x"
radio input "false"
click at [1248, 454] on input "No" at bounding box center [1242, 454] width 21 height 15
type textarea "x"
radio input "true"
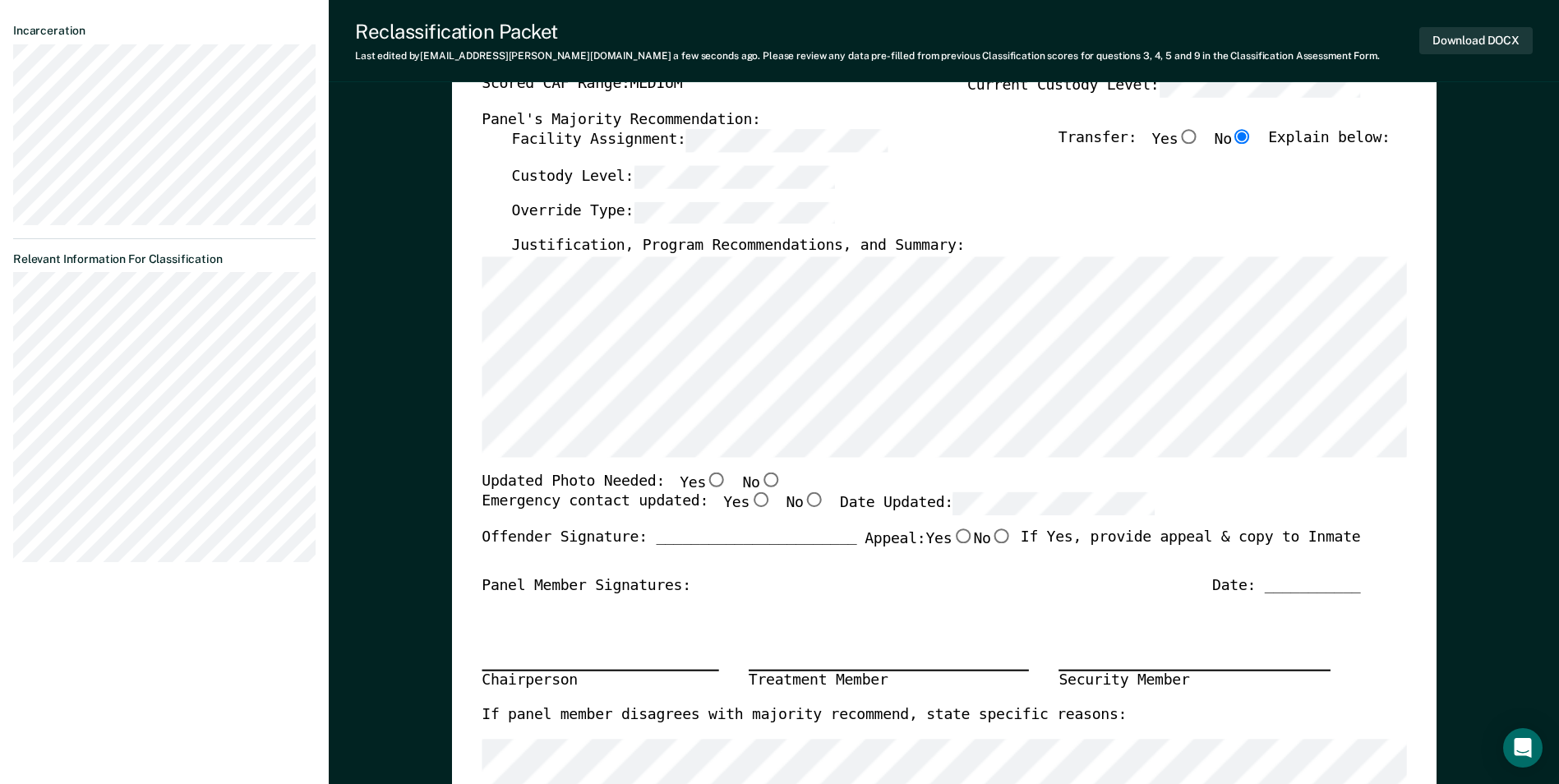
scroll to position [493, 0]
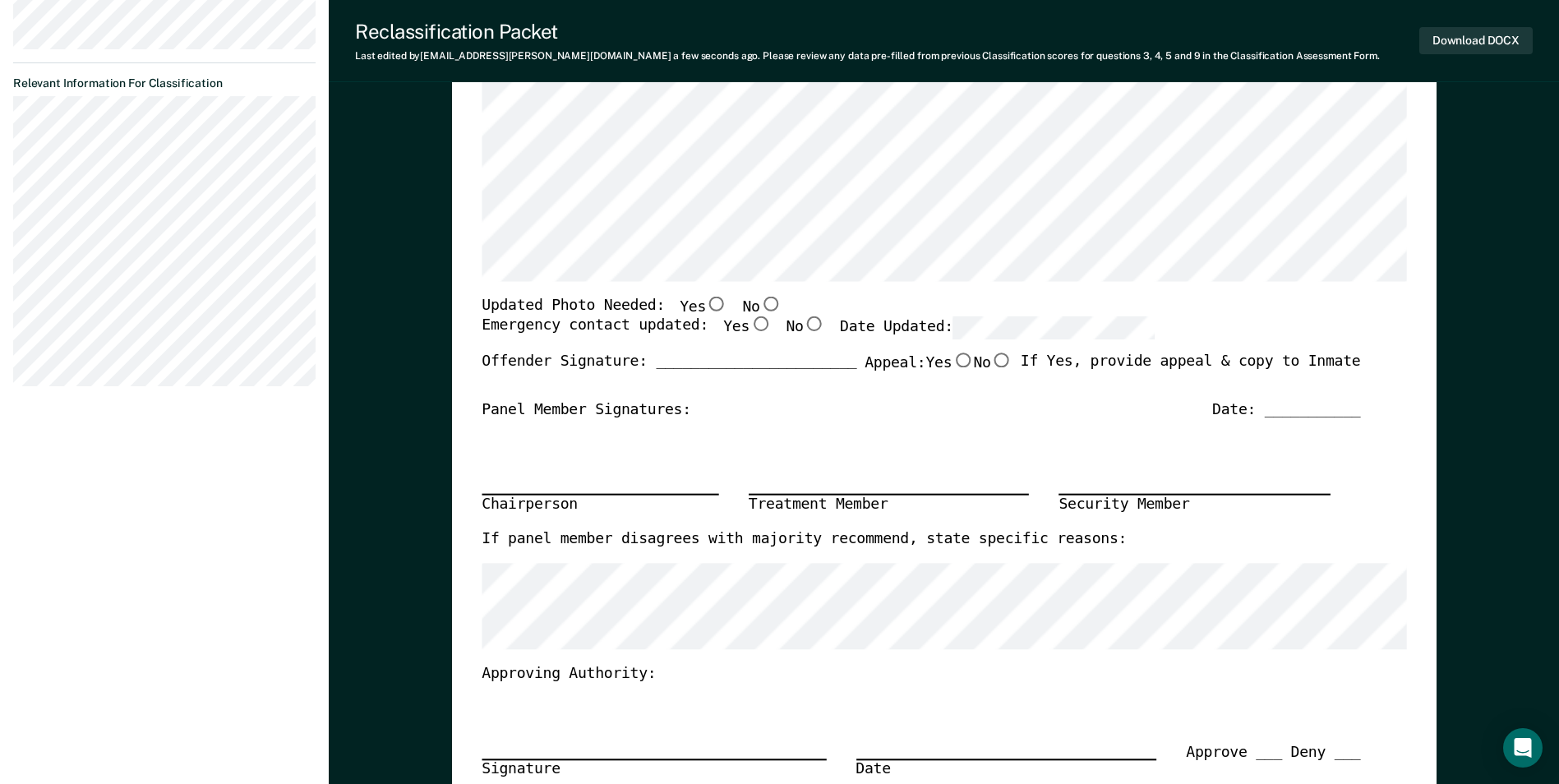
click at [759, 309] on input "No" at bounding box center [769, 303] width 21 height 15
type textarea "x"
radio input "true"
click at [750, 326] on input "Yes" at bounding box center [760, 324] width 21 height 15
type textarea "x"
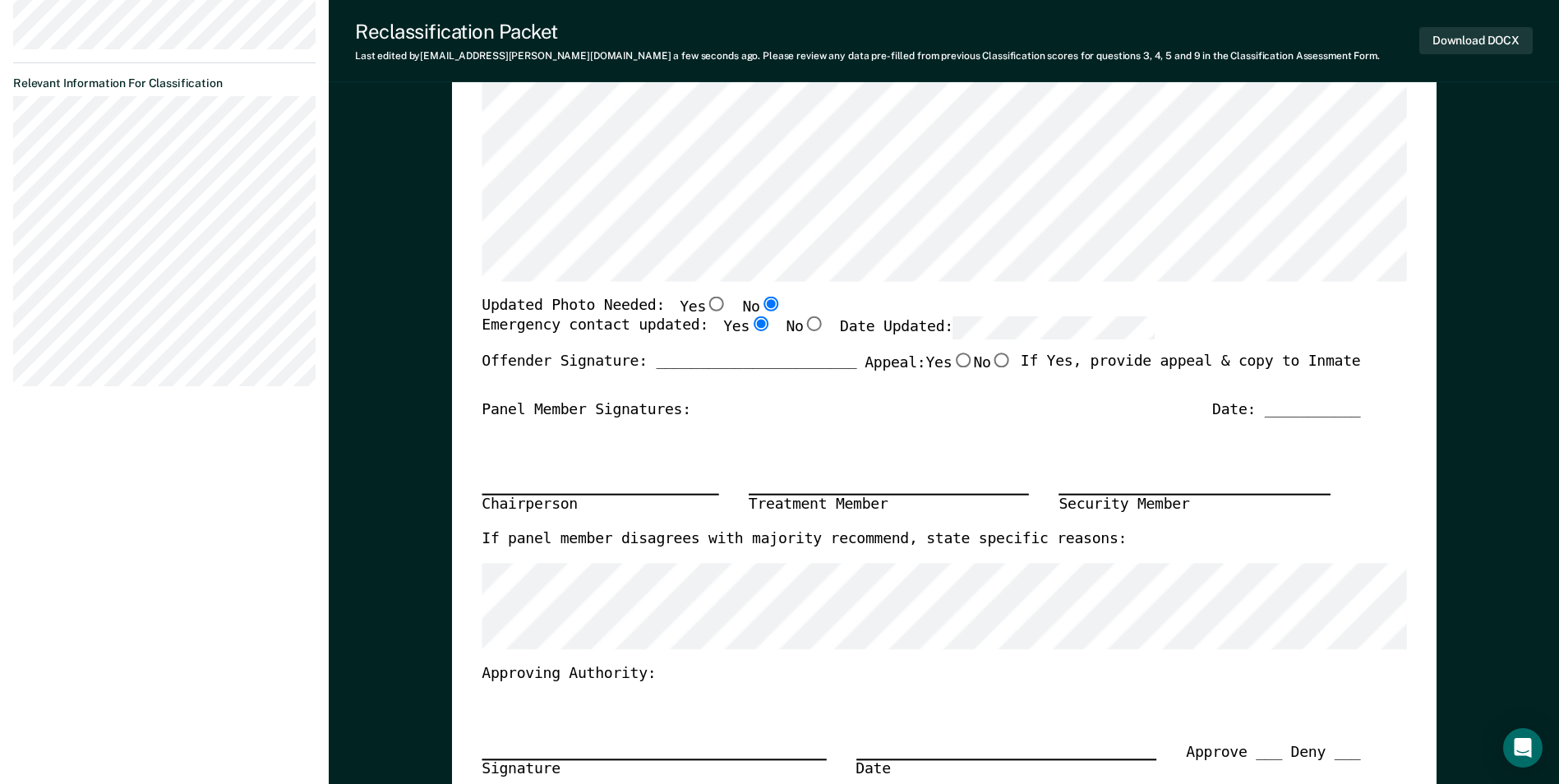
radio input "true"
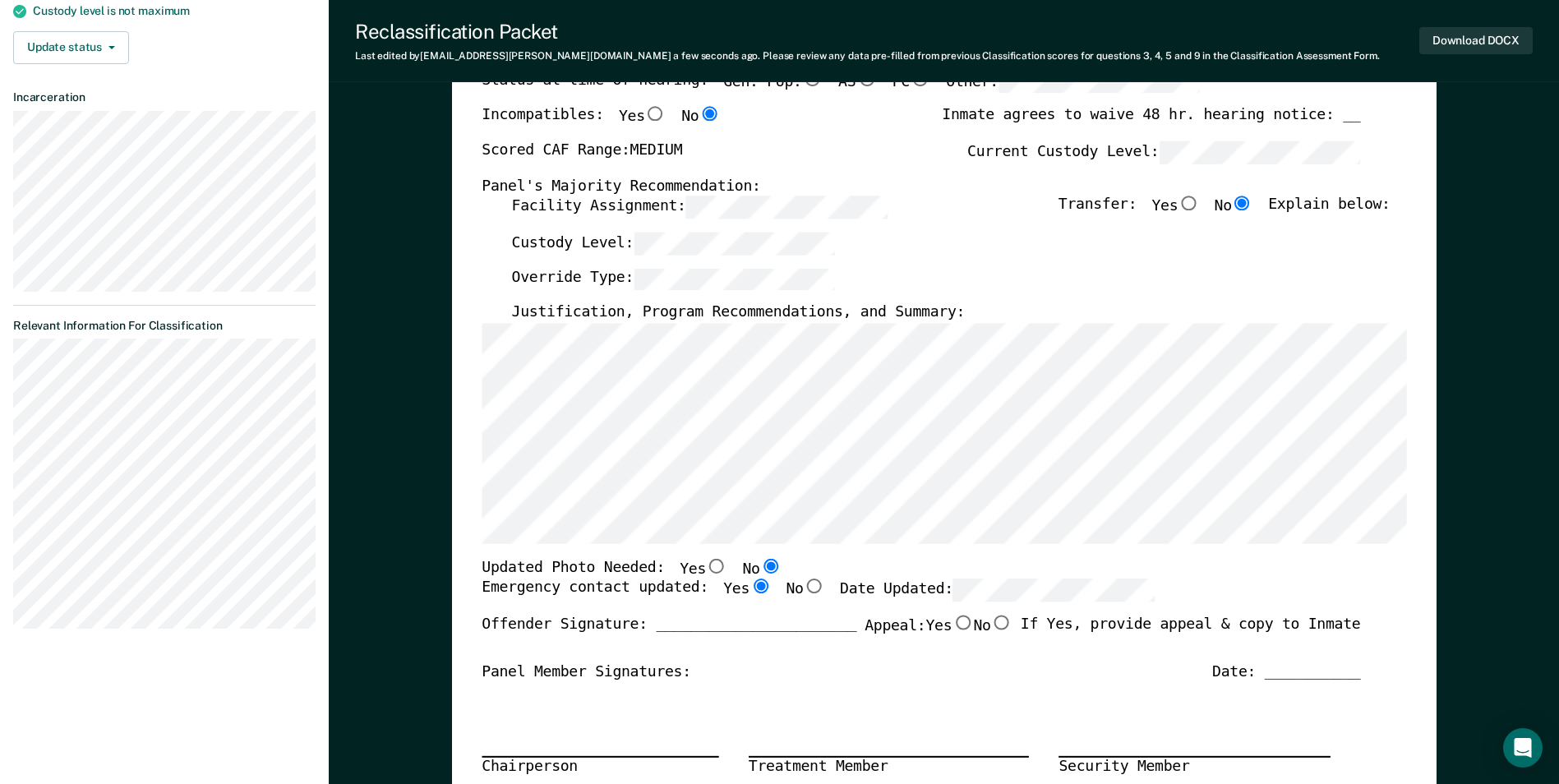
scroll to position [247, 0]
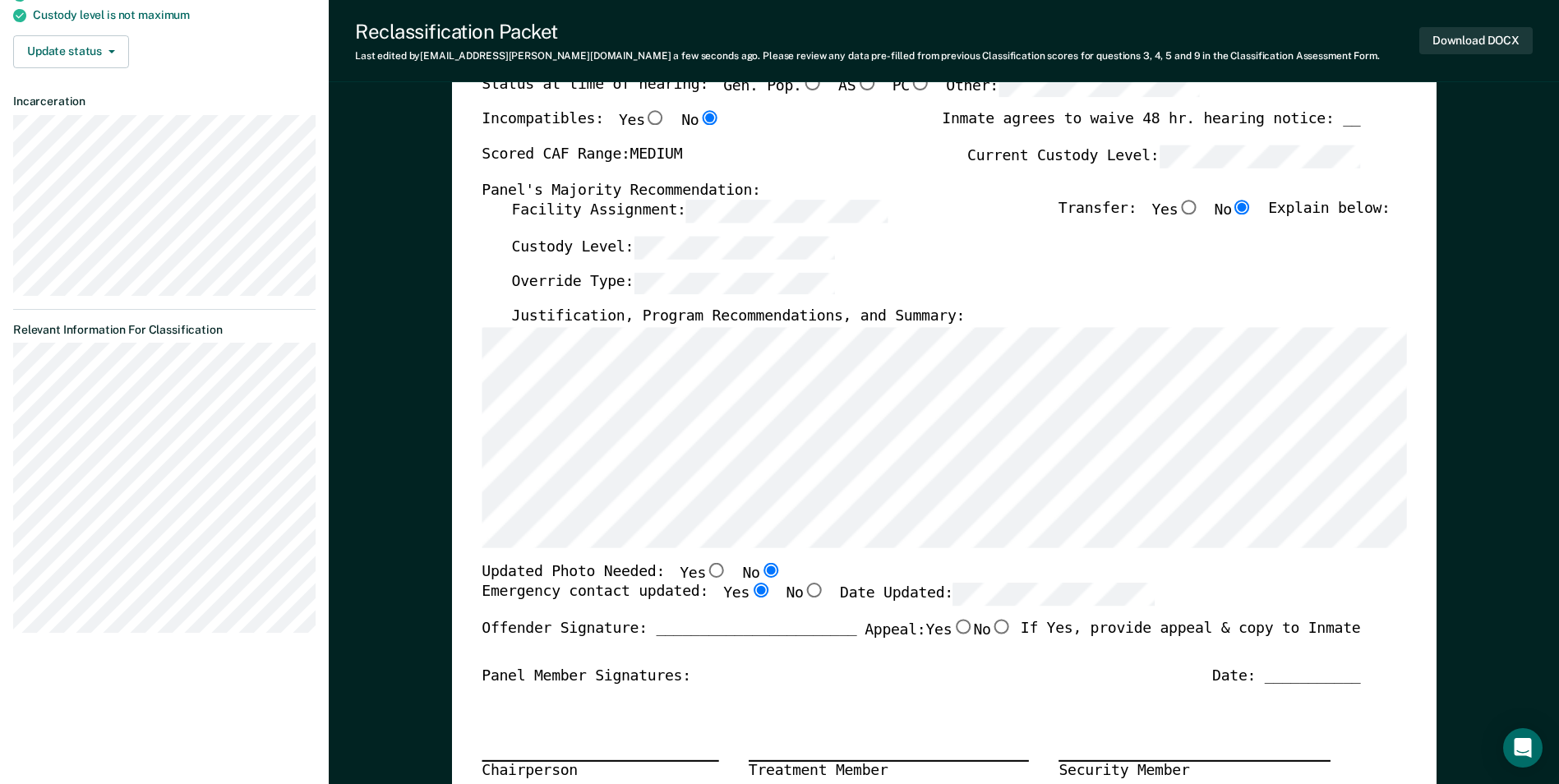
click at [12, 557] on section "Back AH Annual Reclassification Due [DATE] Requirements validated by OMS data A…" at bounding box center [164, 235] width 329 height 860
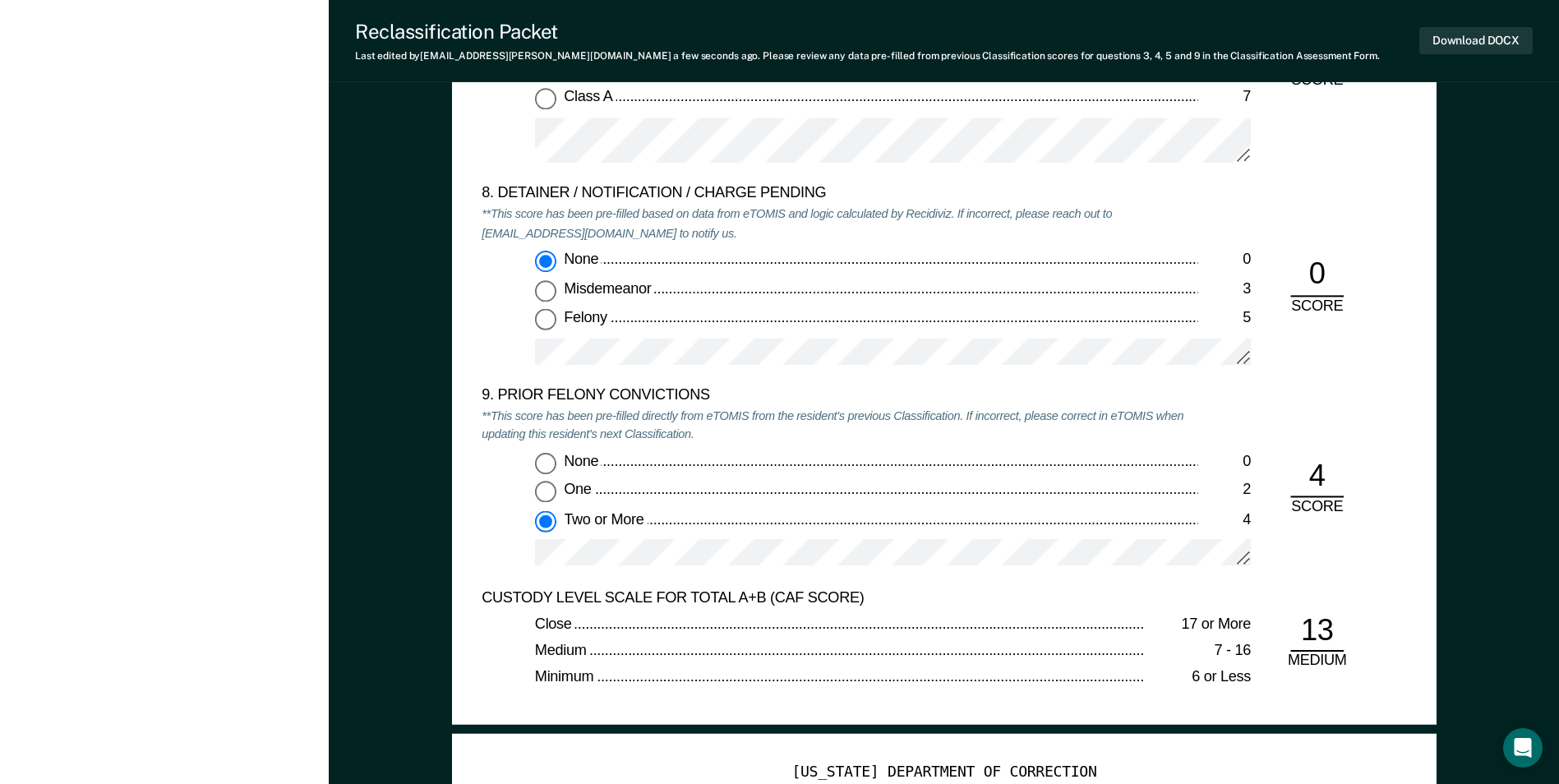
scroll to position [3616, 0]
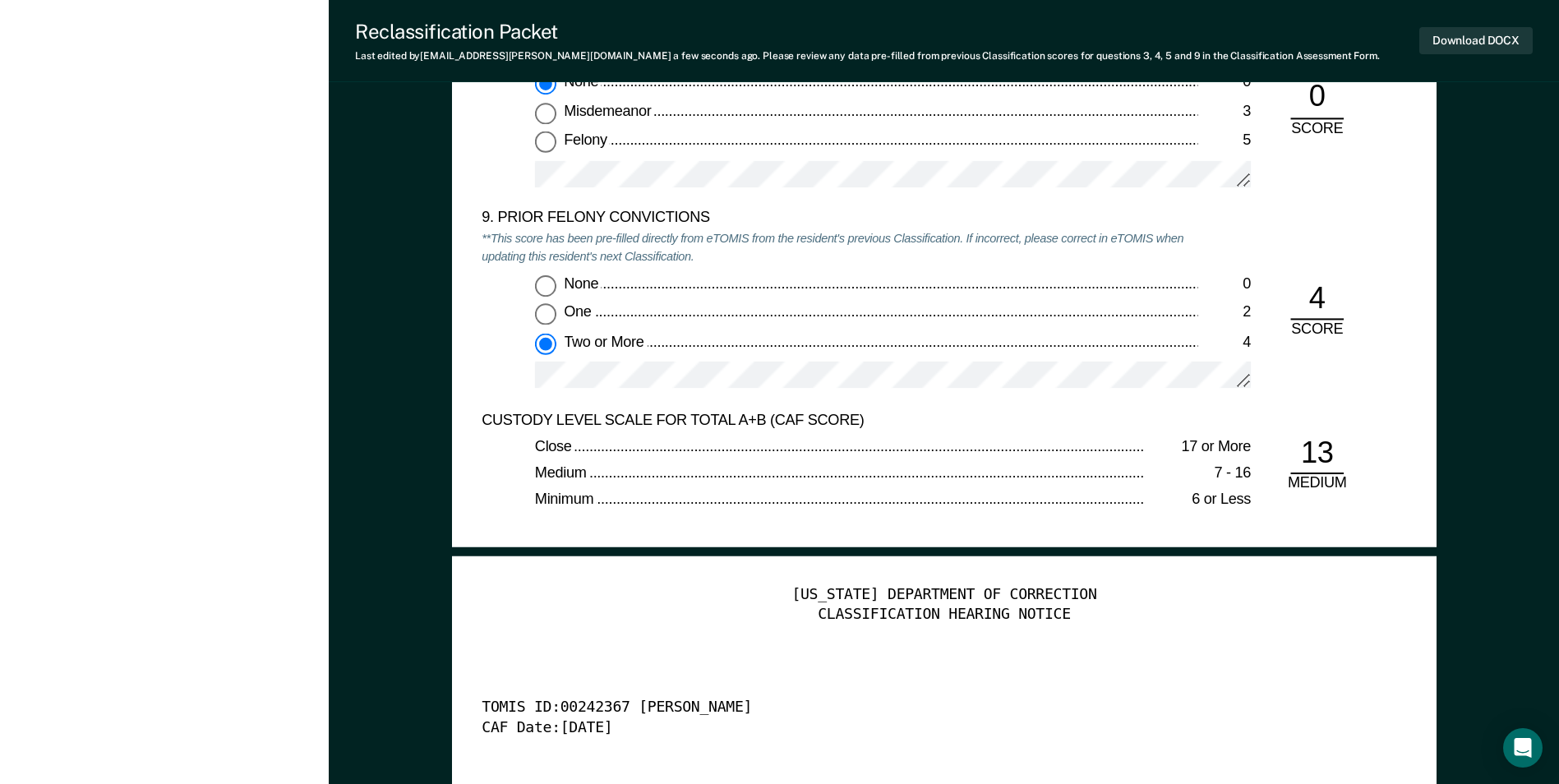
click at [1077, 411] on div "CUSTODY LEVEL SCALE FOR TOTAL A+B (CAF SCORE)" at bounding box center [839, 420] width 716 height 19
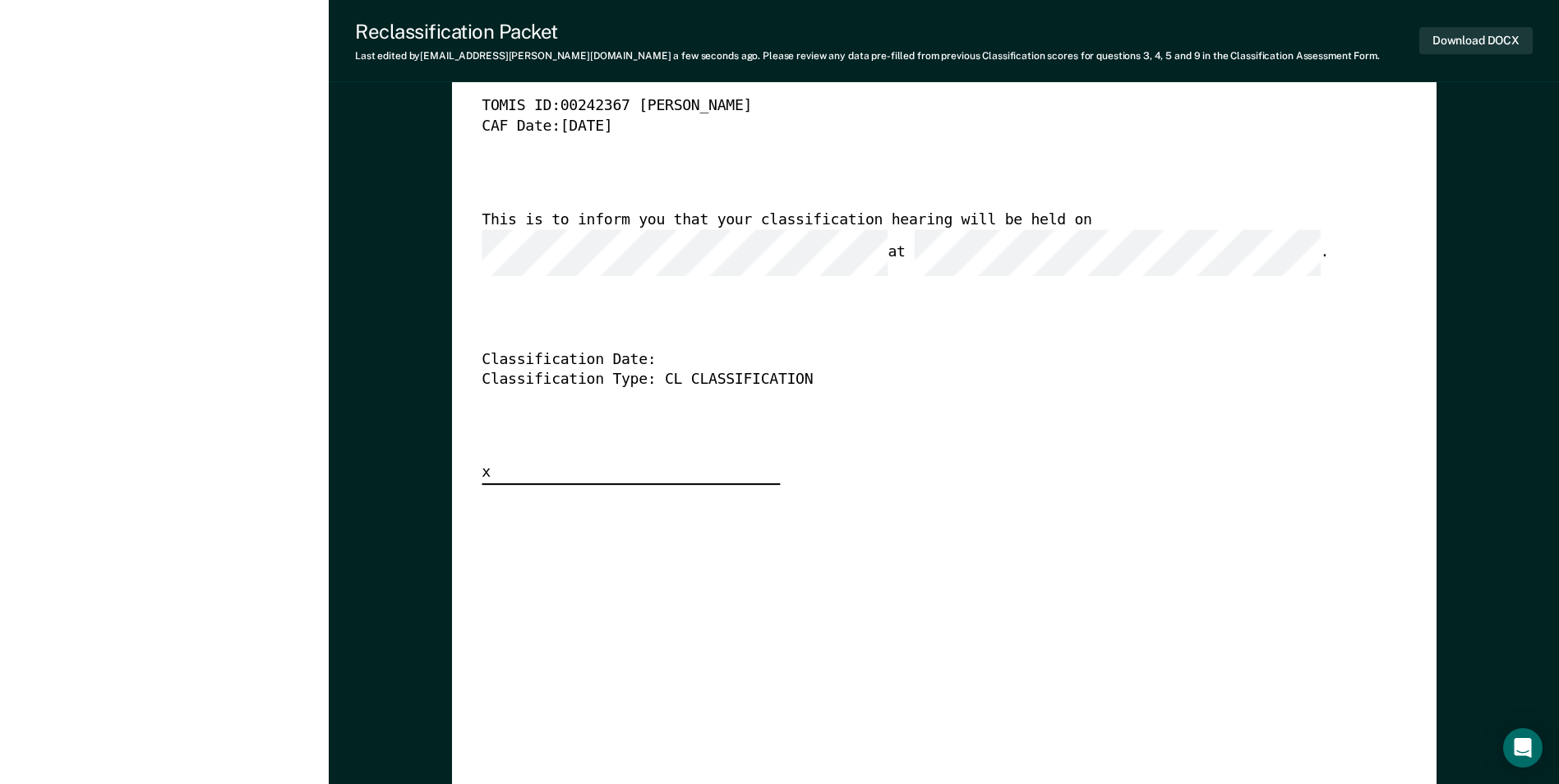
scroll to position [4274, 0]
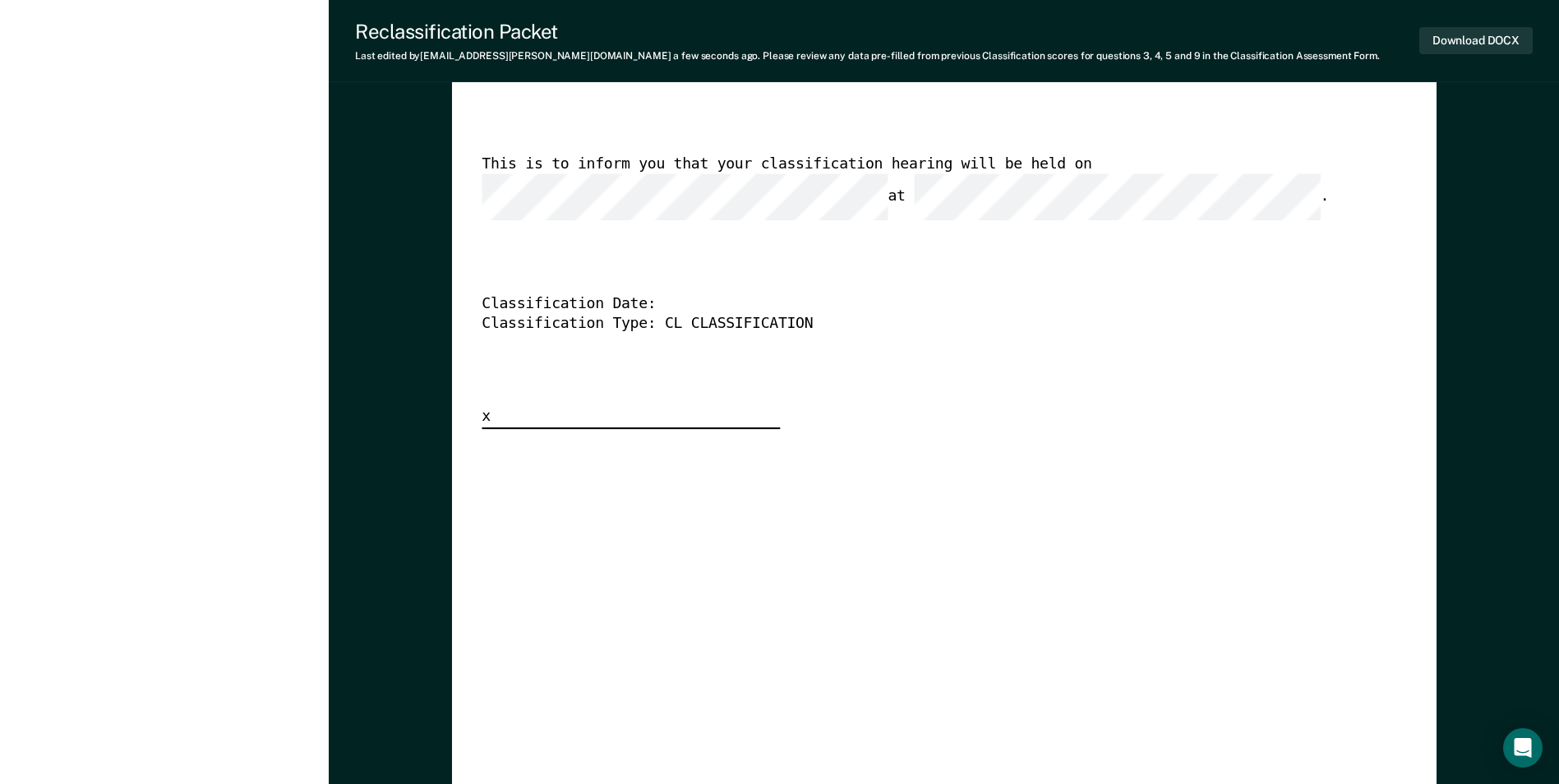
click at [587, 250] on div "[US_STATE] DEPARTMENT OF CORRECTION CLASSIFICATION HEARING NOTICE TOMIS ID: 002…" at bounding box center [944, 178] width 925 height 500
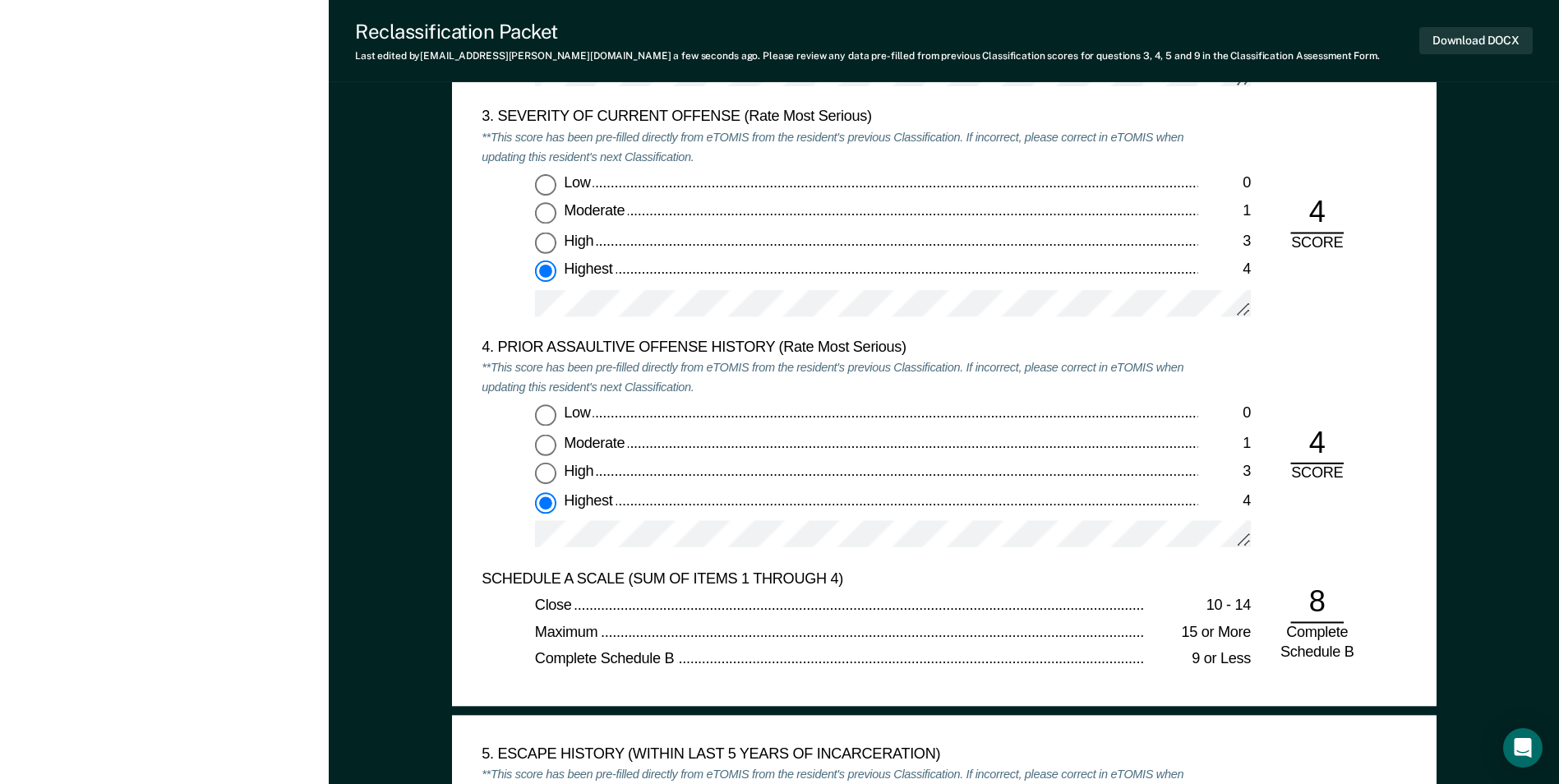
scroll to position [2137, 0]
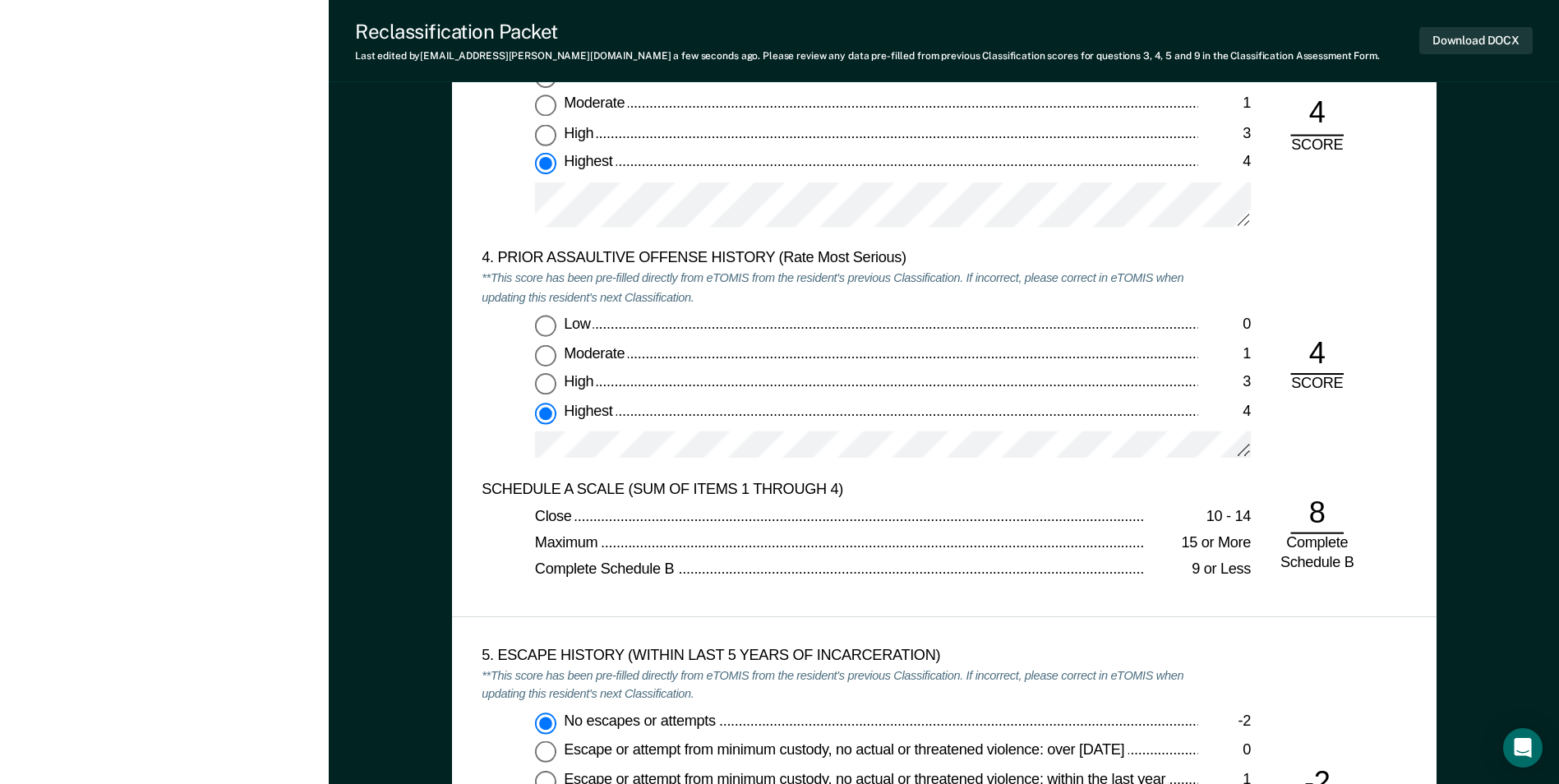
click at [805, 293] on div "4. PRIOR ASSAULTIVE OFFENSE HISTORY (Rate Most Serious) **This score has been p…" at bounding box center [839, 365] width 716 height 230
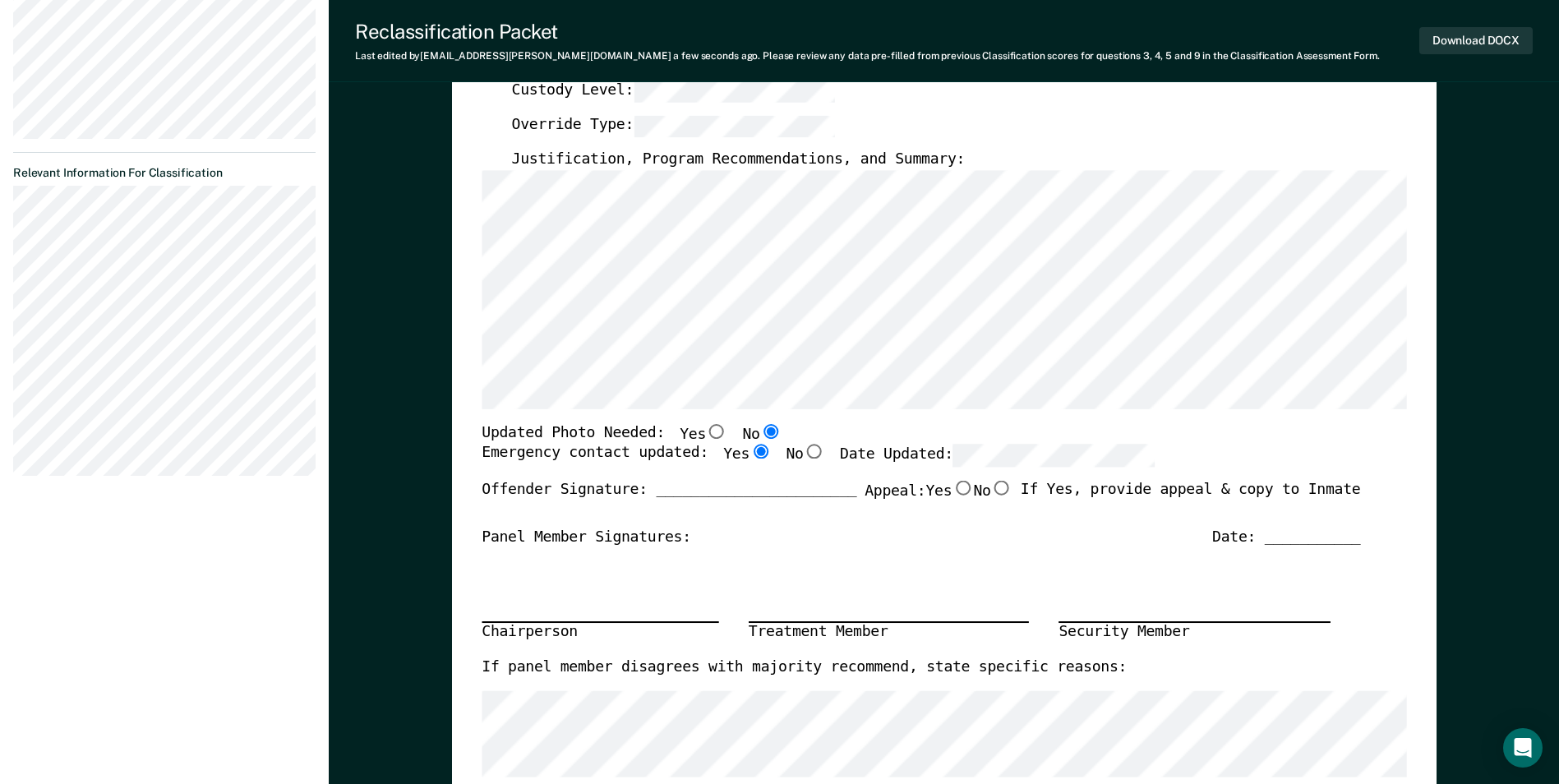
scroll to position [329, 0]
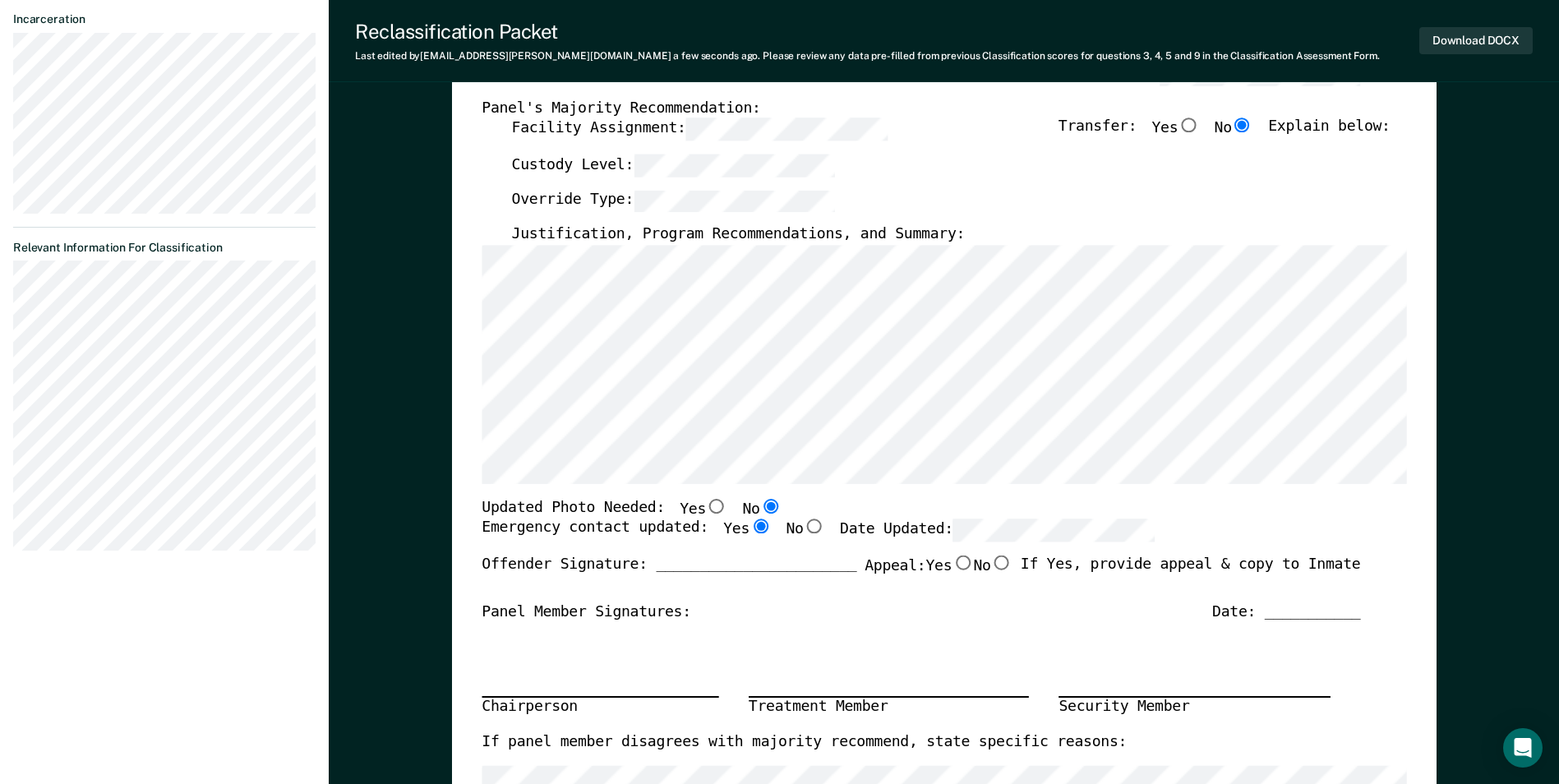
type textarea "x"
